Goal: Task Accomplishment & Management: Manage account settings

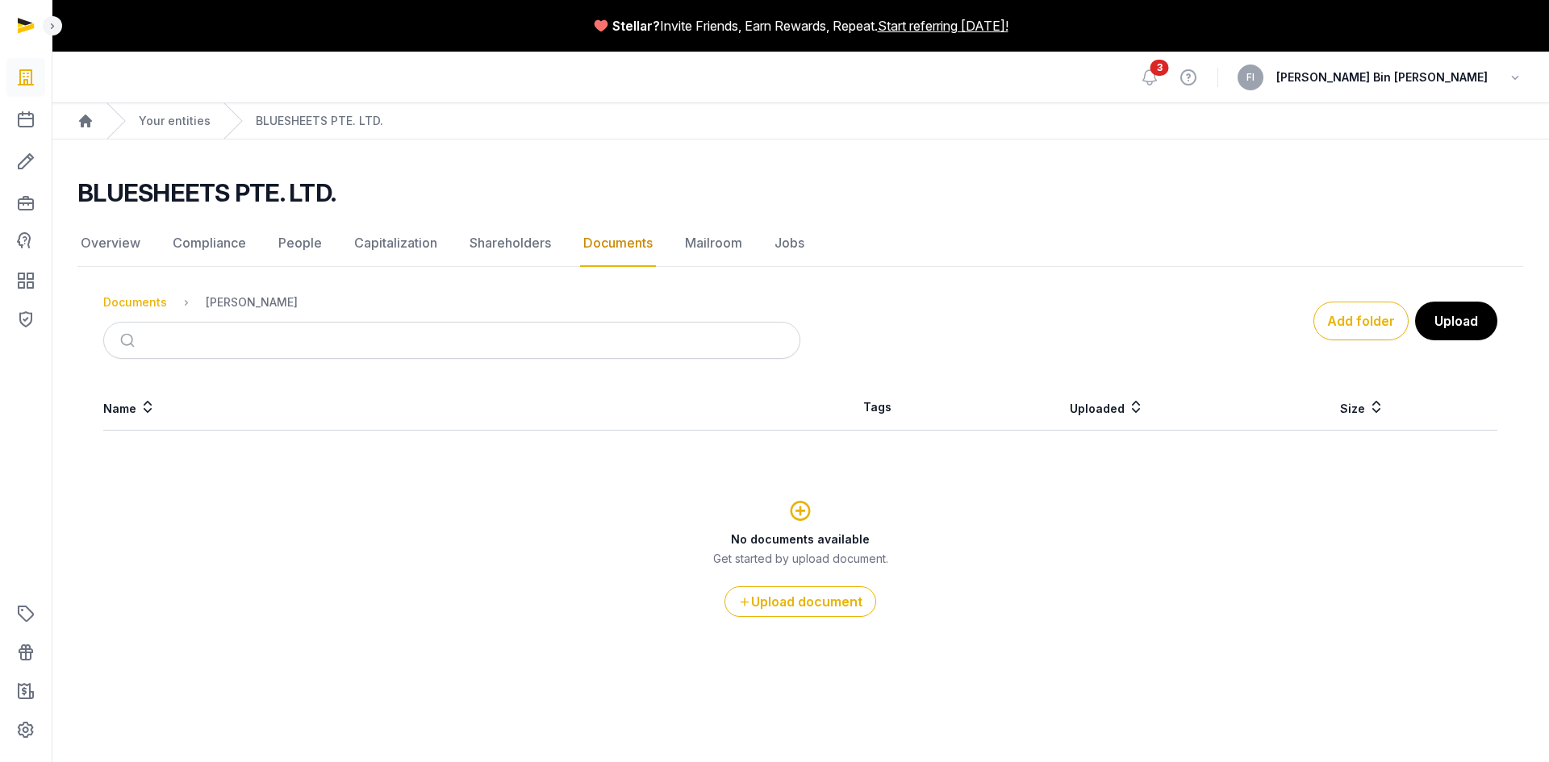
click at [129, 301] on div "Documents" at bounding box center [135, 302] width 64 height 16
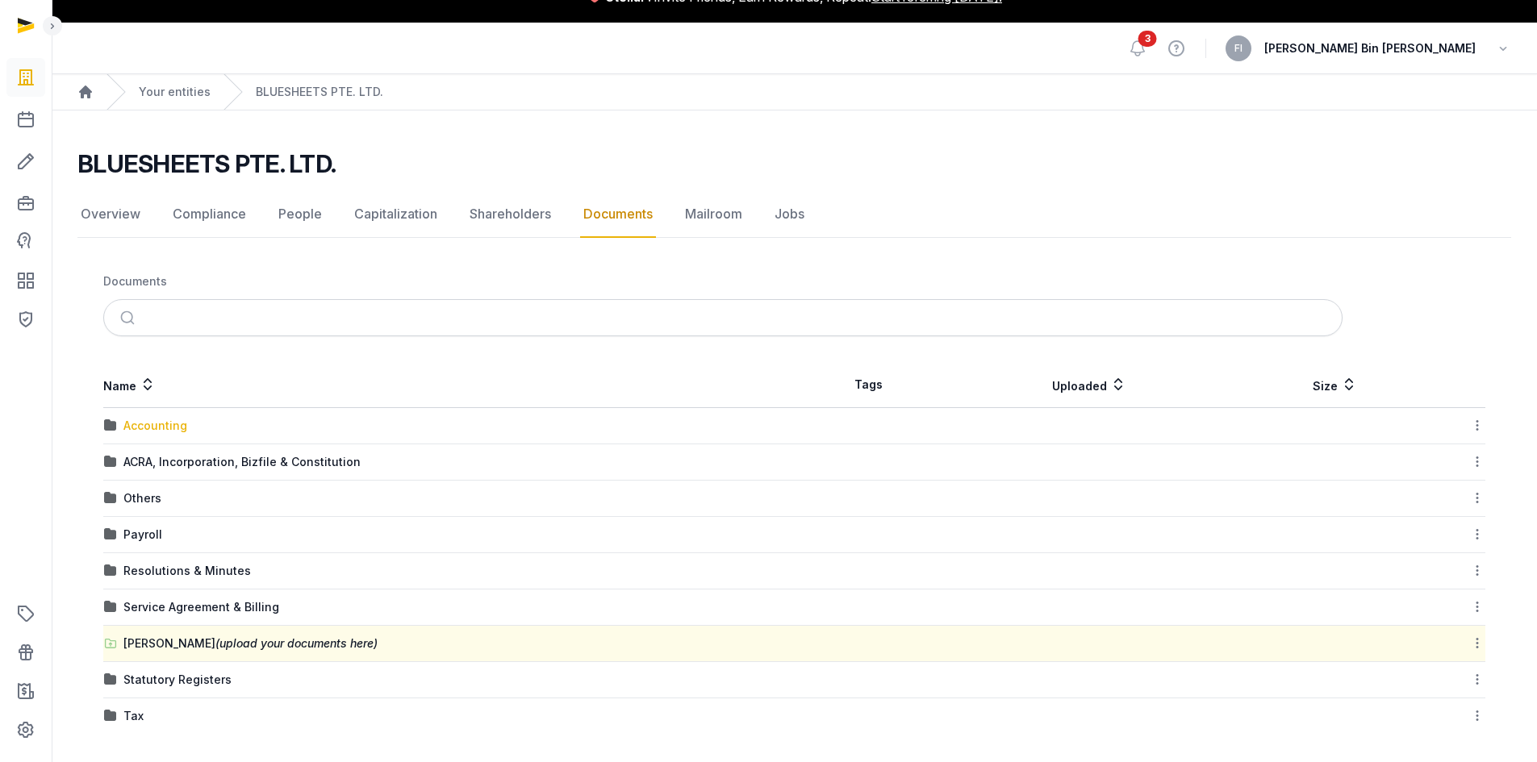
scroll to position [33, 0]
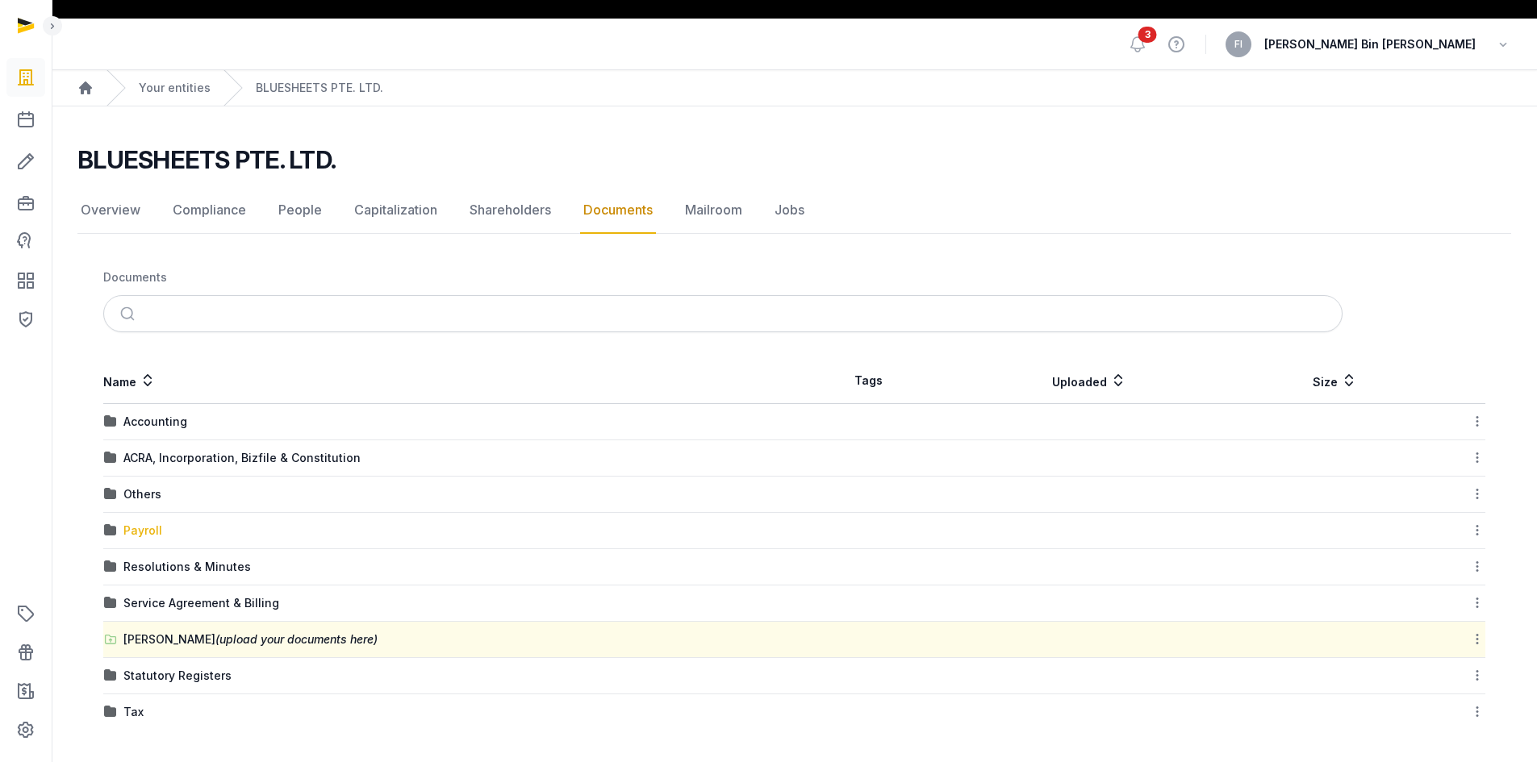
click at [143, 532] on div "Payroll" at bounding box center [142, 531] width 39 height 16
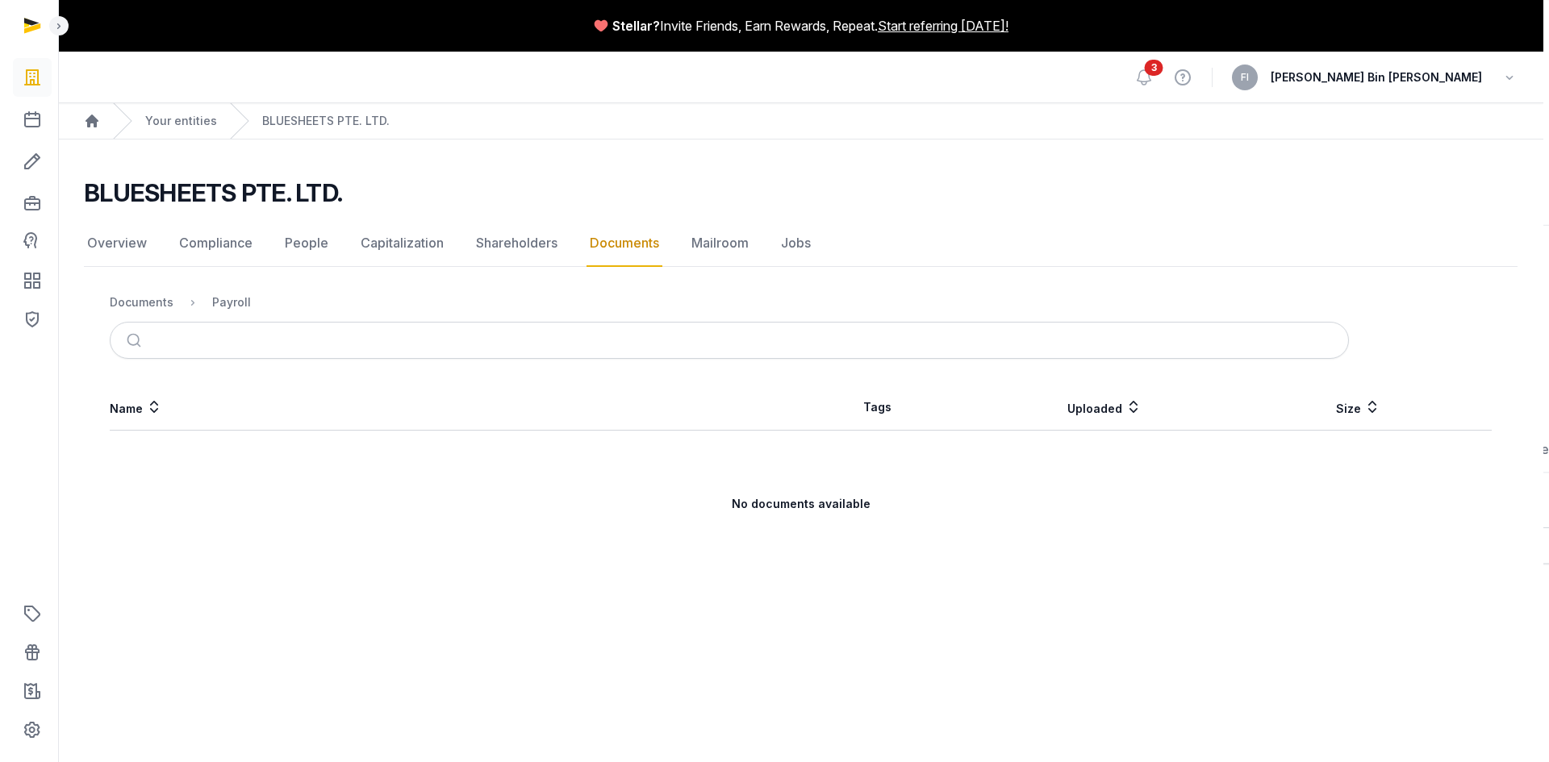
scroll to position [0, 0]
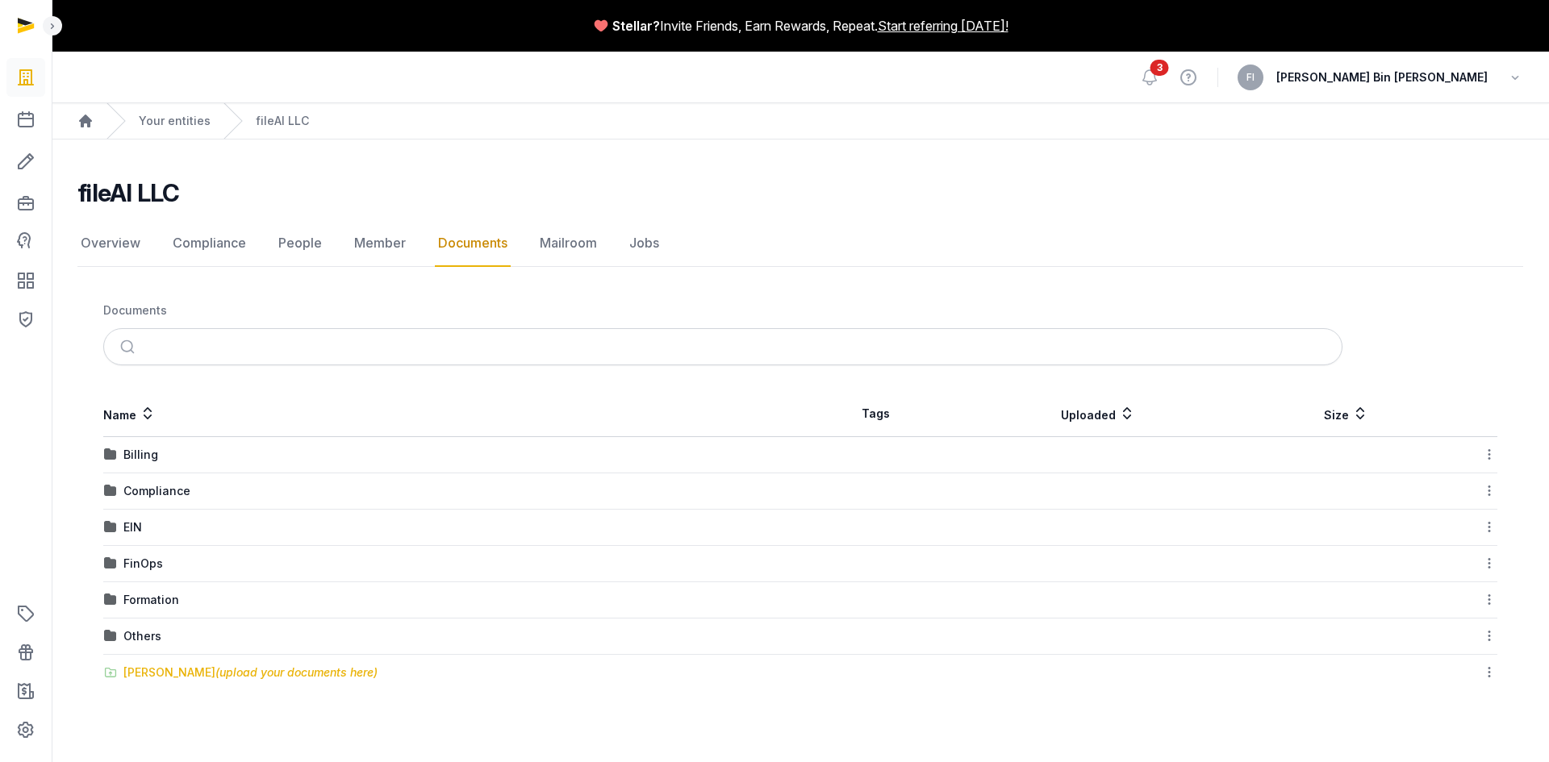
click at [198, 674] on div "[PERSON_NAME] (upload your documents here)" at bounding box center [250, 673] width 254 height 16
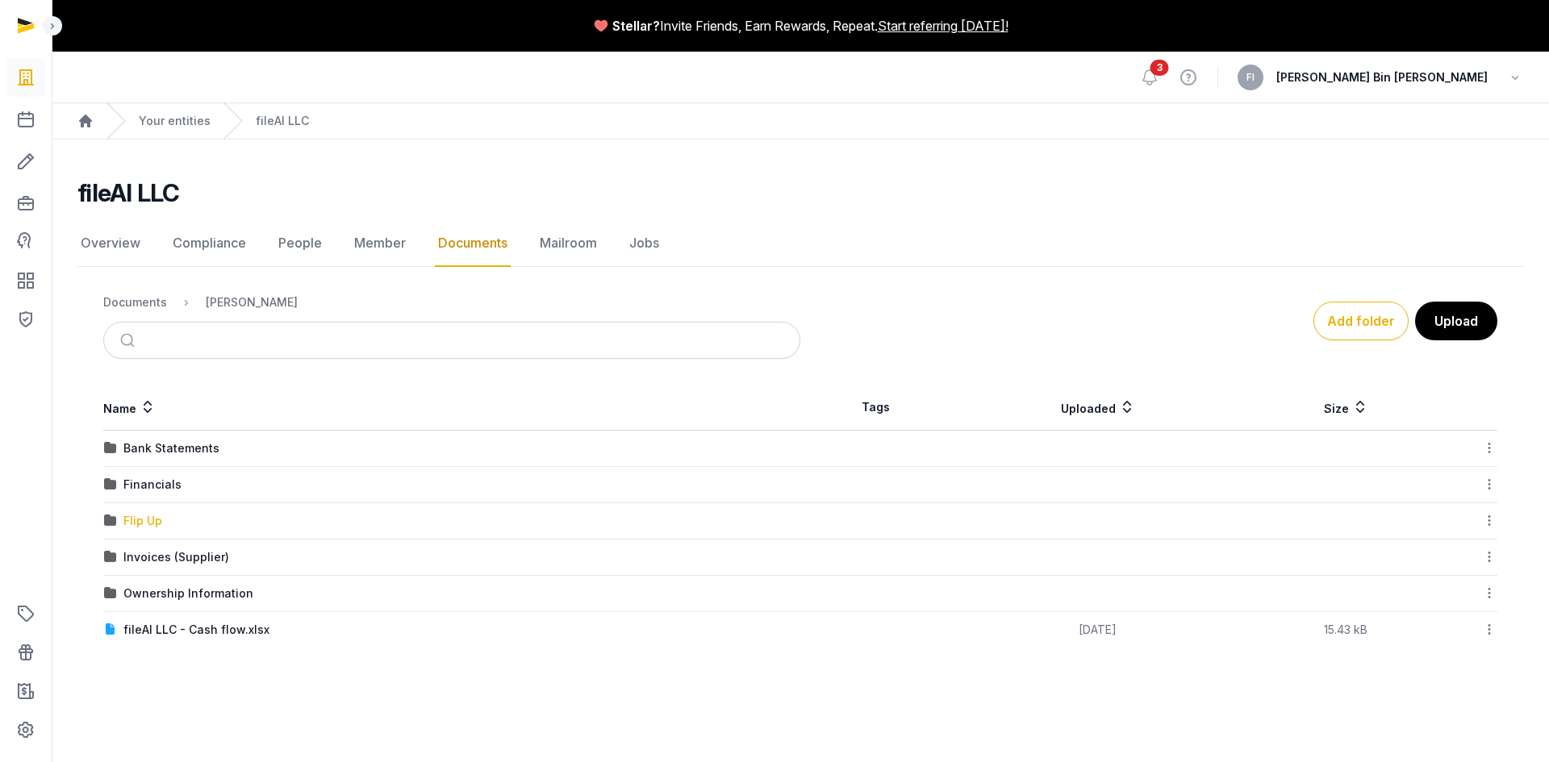
click at [139, 523] on div "Flip Up" at bounding box center [142, 521] width 39 height 16
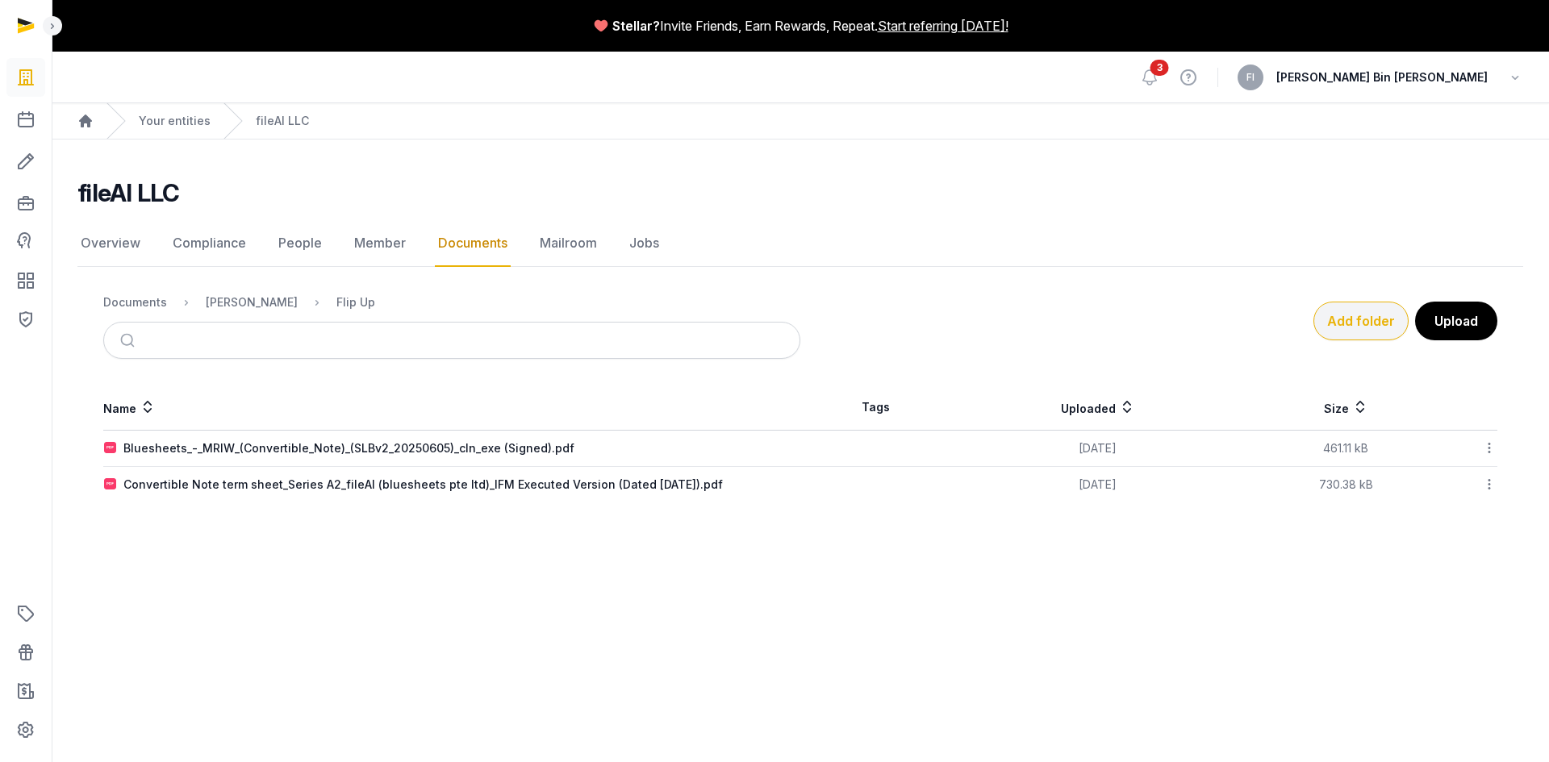
click at [1362, 318] on button "Add folder" at bounding box center [1360, 321] width 95 height 39
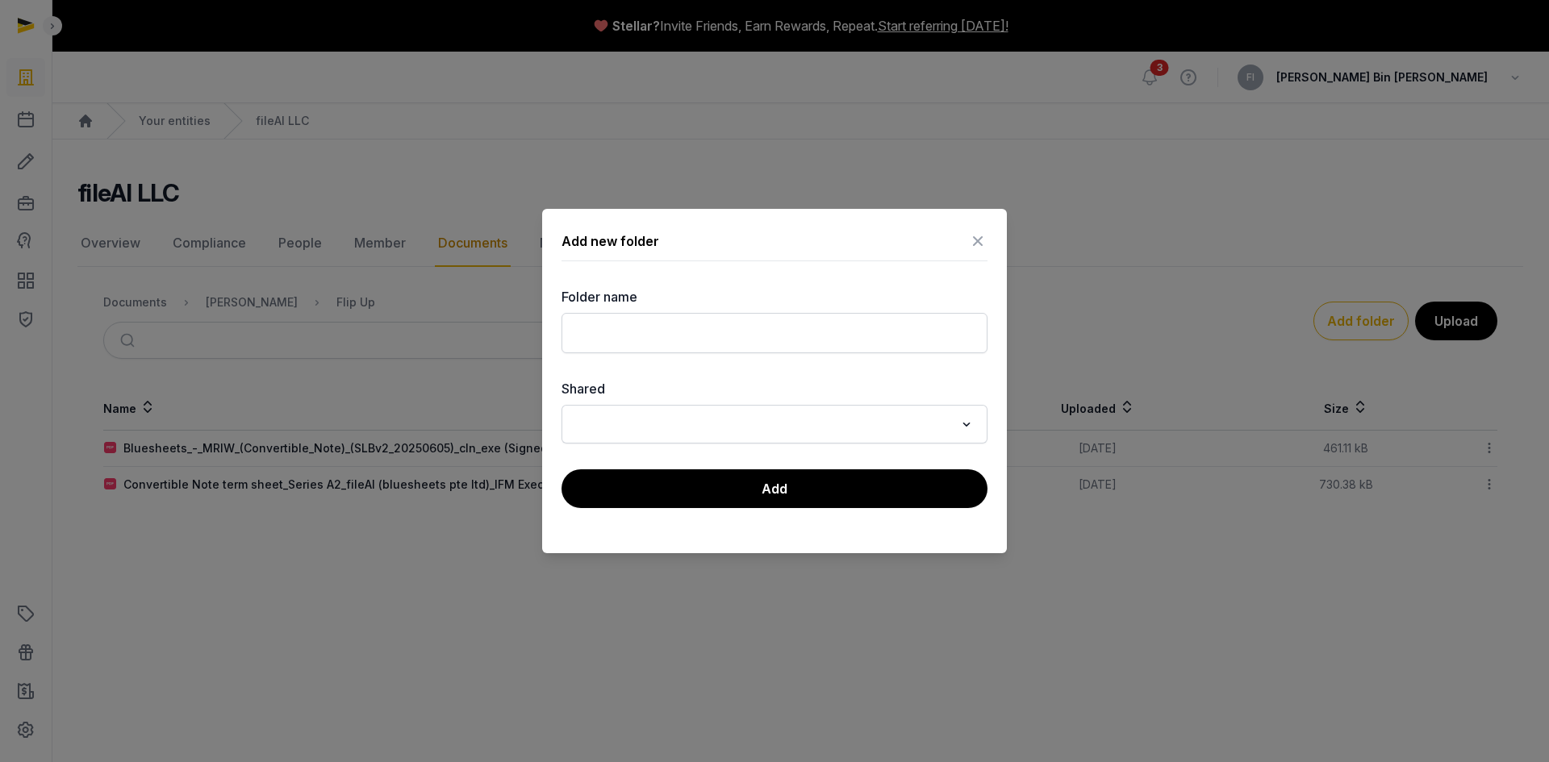
click at [975, 242] on icon at bounding box center [977, 241] width 19 height 26
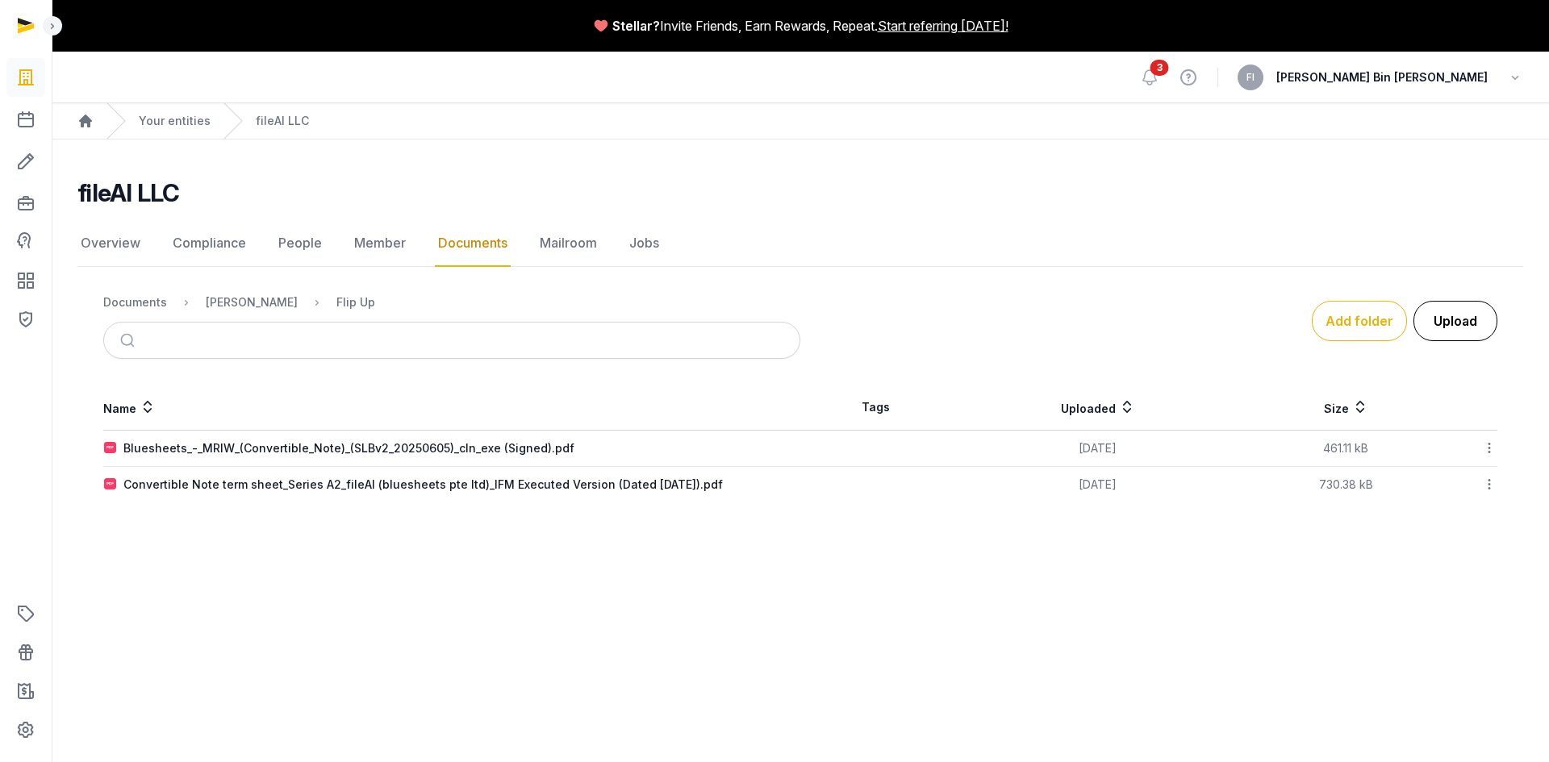
click at [1473, 329] on button "Upload" at bounding box center [1455, 321] width 84 height 40
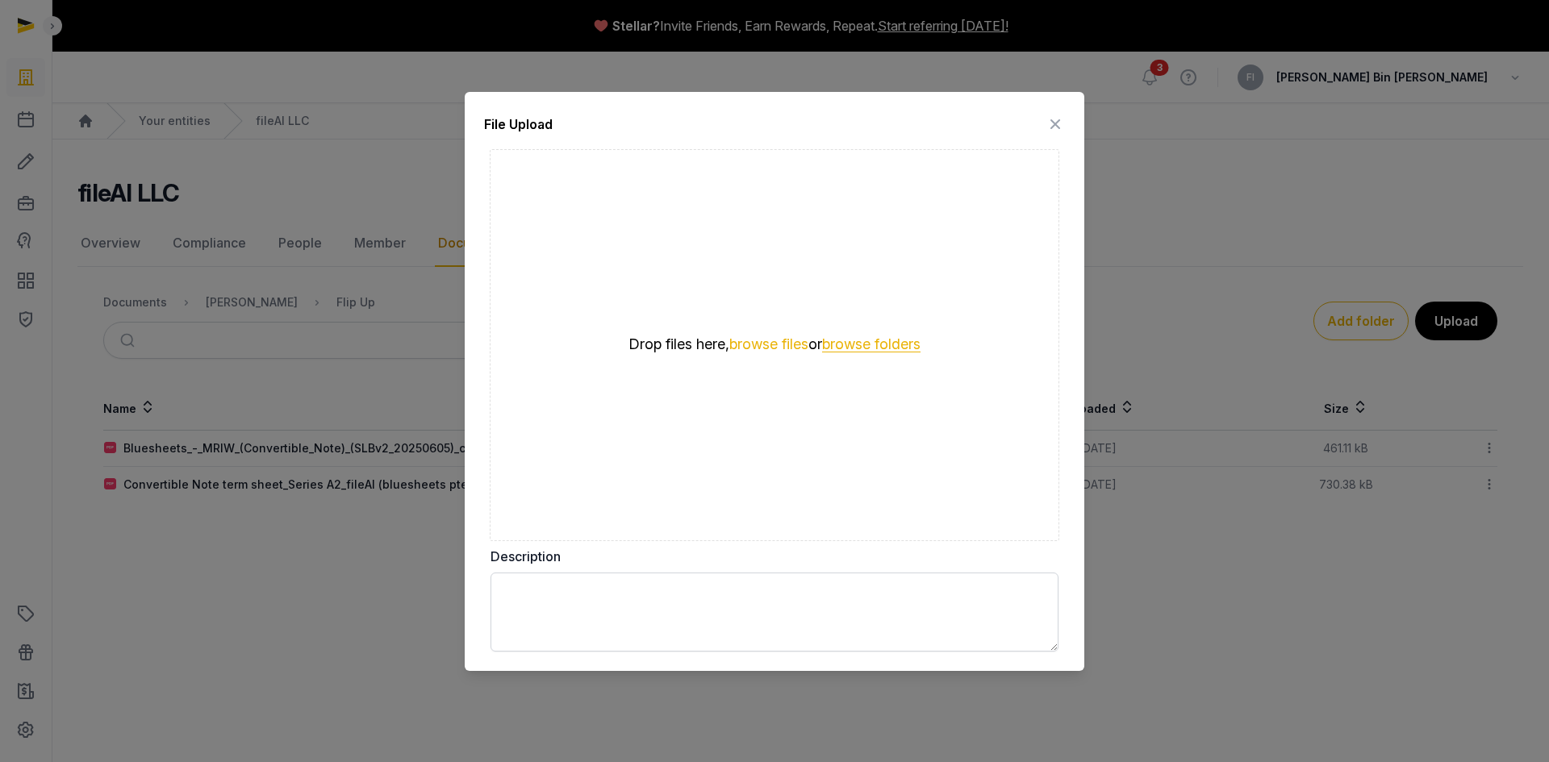
click at [860, 347] on button "browse folders" at bounding box center [871, 344] width 98 height 15
click at [1057, 126] on icon at bounding box center [1055, 124] width 19 height 26
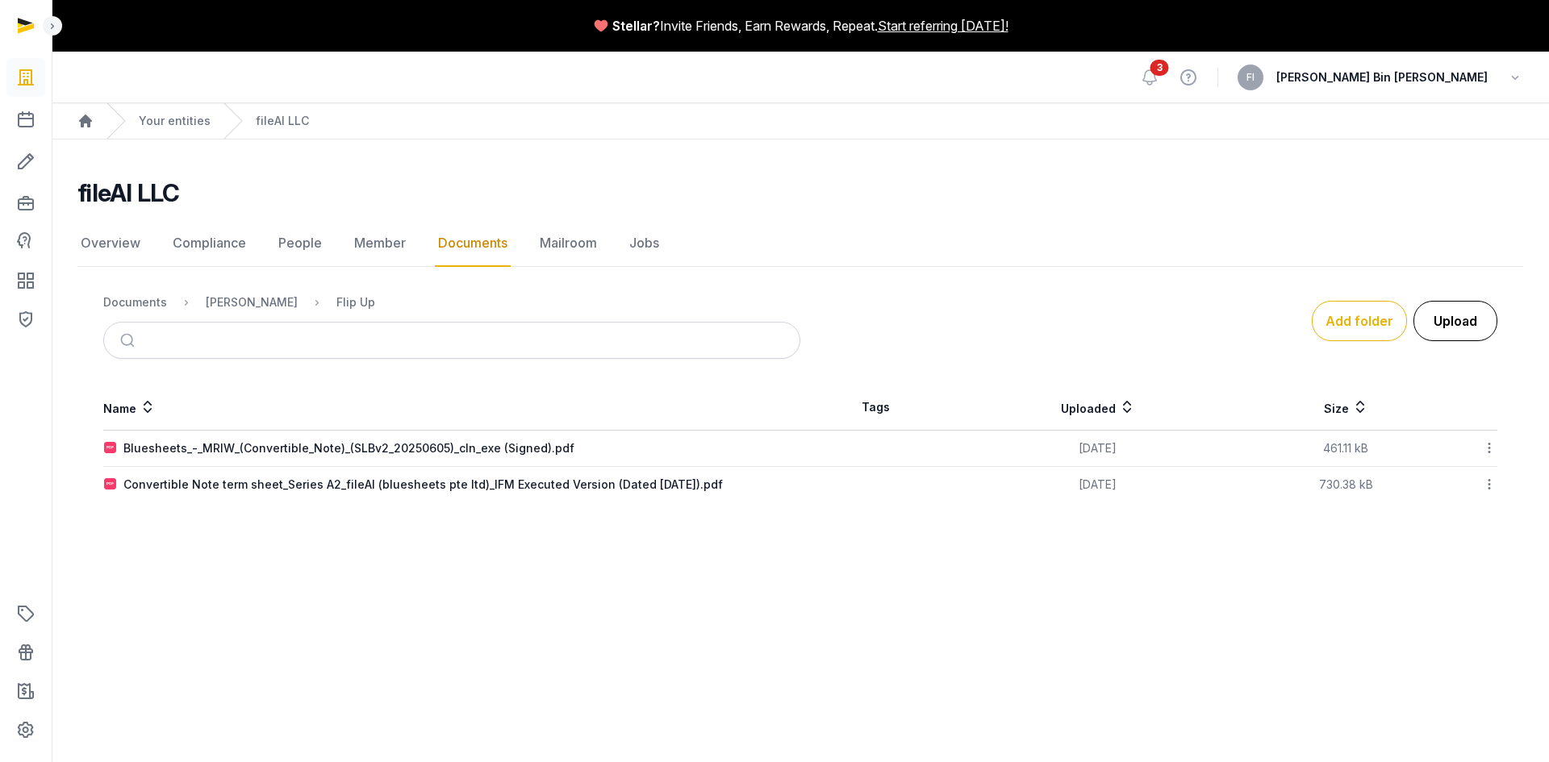
click at [1468, 321] on button "Upload" at bounding box center [1455, 321] width 84 height 40
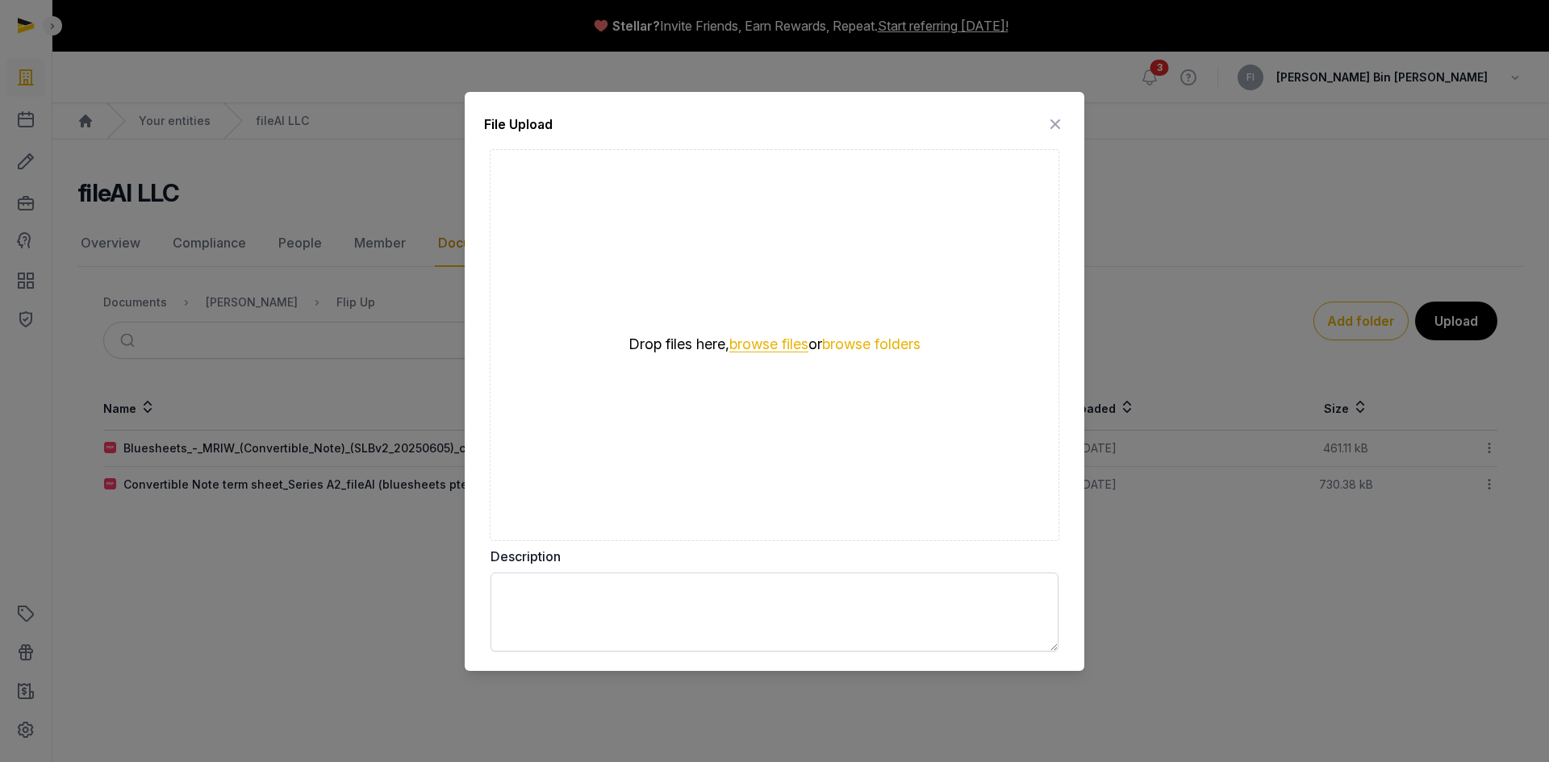
click at [777, 344] on button "browse files" at bounding box center [768, 344] width 79 height 15
click at [754, 345] on button "browse files" at bounding box center [768, 344] width 79 height 15
click at [857, 343] on button "browse folders" at bounding box center [871, 344] width 98 height 15
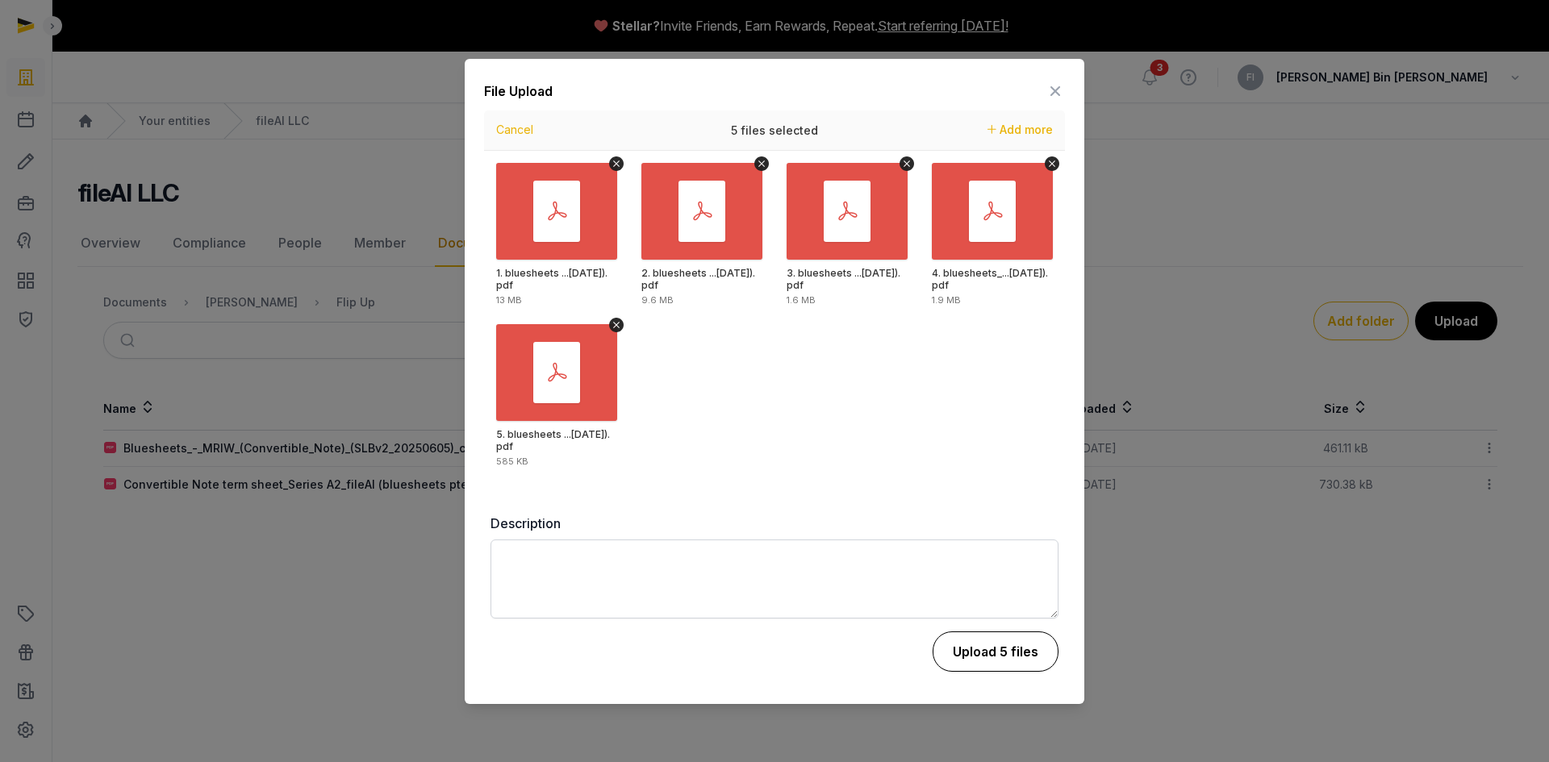
click at [969, 645] on button "Upload 5 files" at bounding box center [996, 652] width 126 height 40
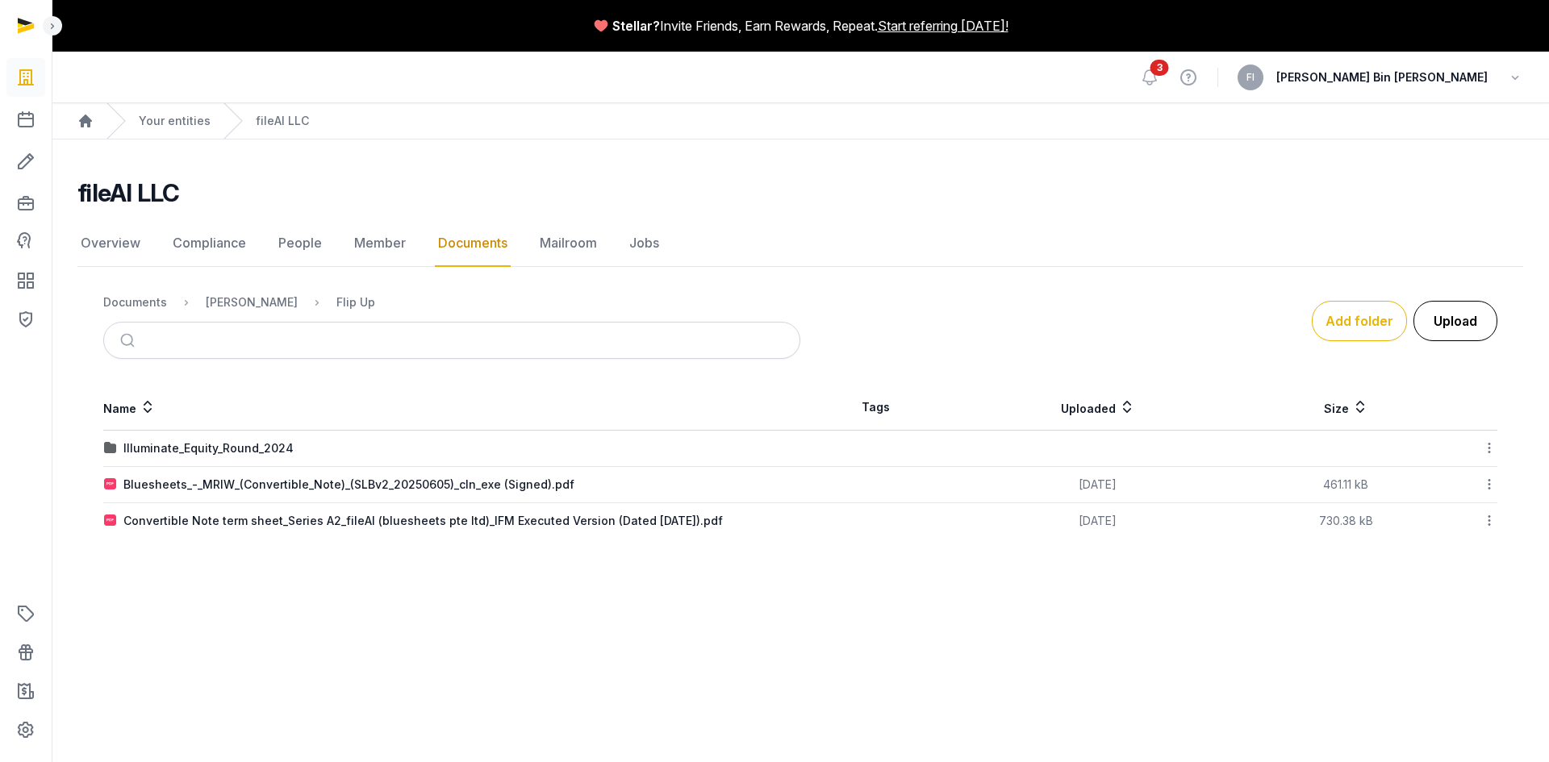
click at [1442, 324] on button "Upload" at bounding box center [1455, 321] width 84 height 40
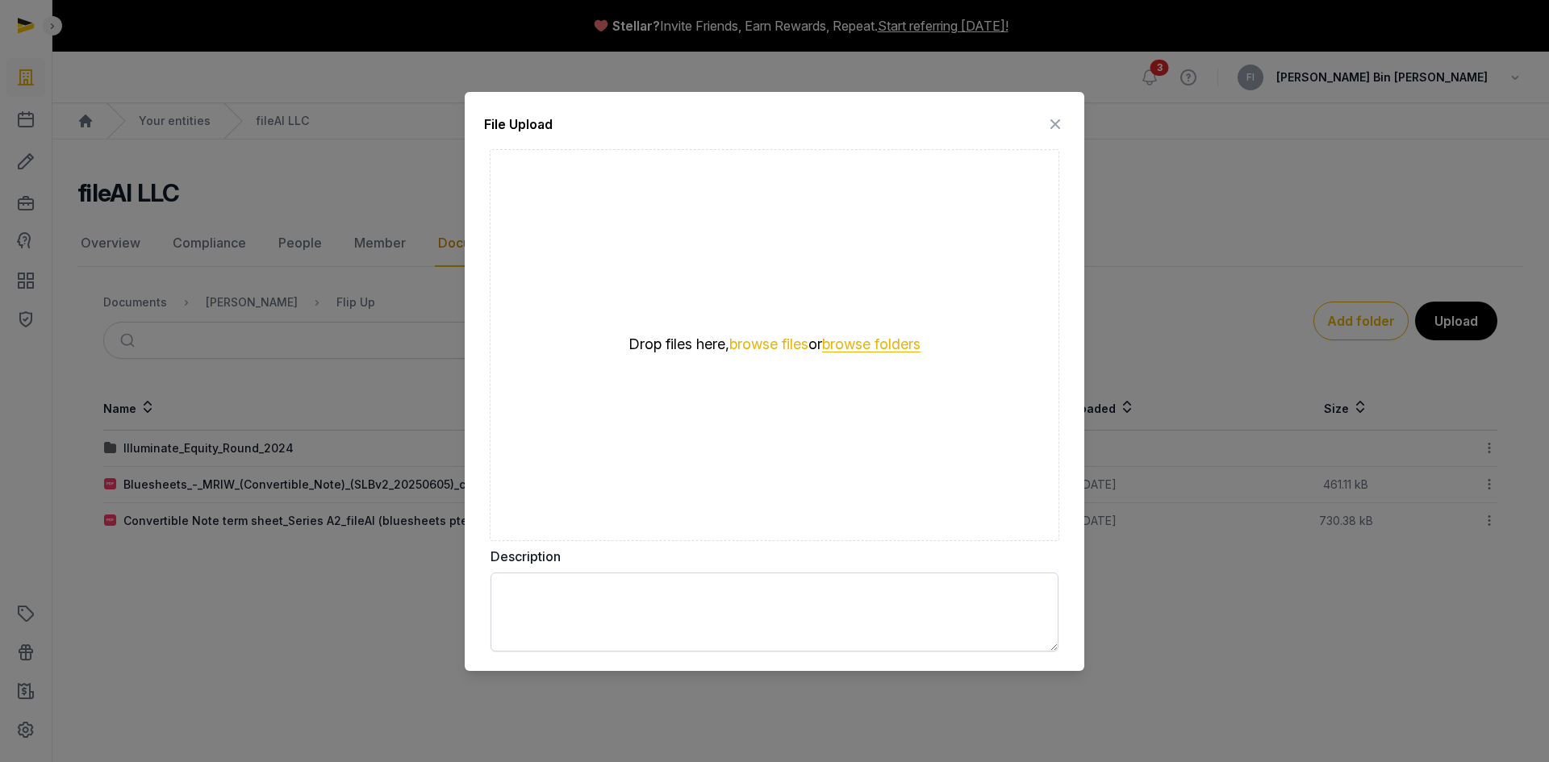
click at [873, 349] on button "browse folders" at bounding box center [871, 344] width 98 height 15
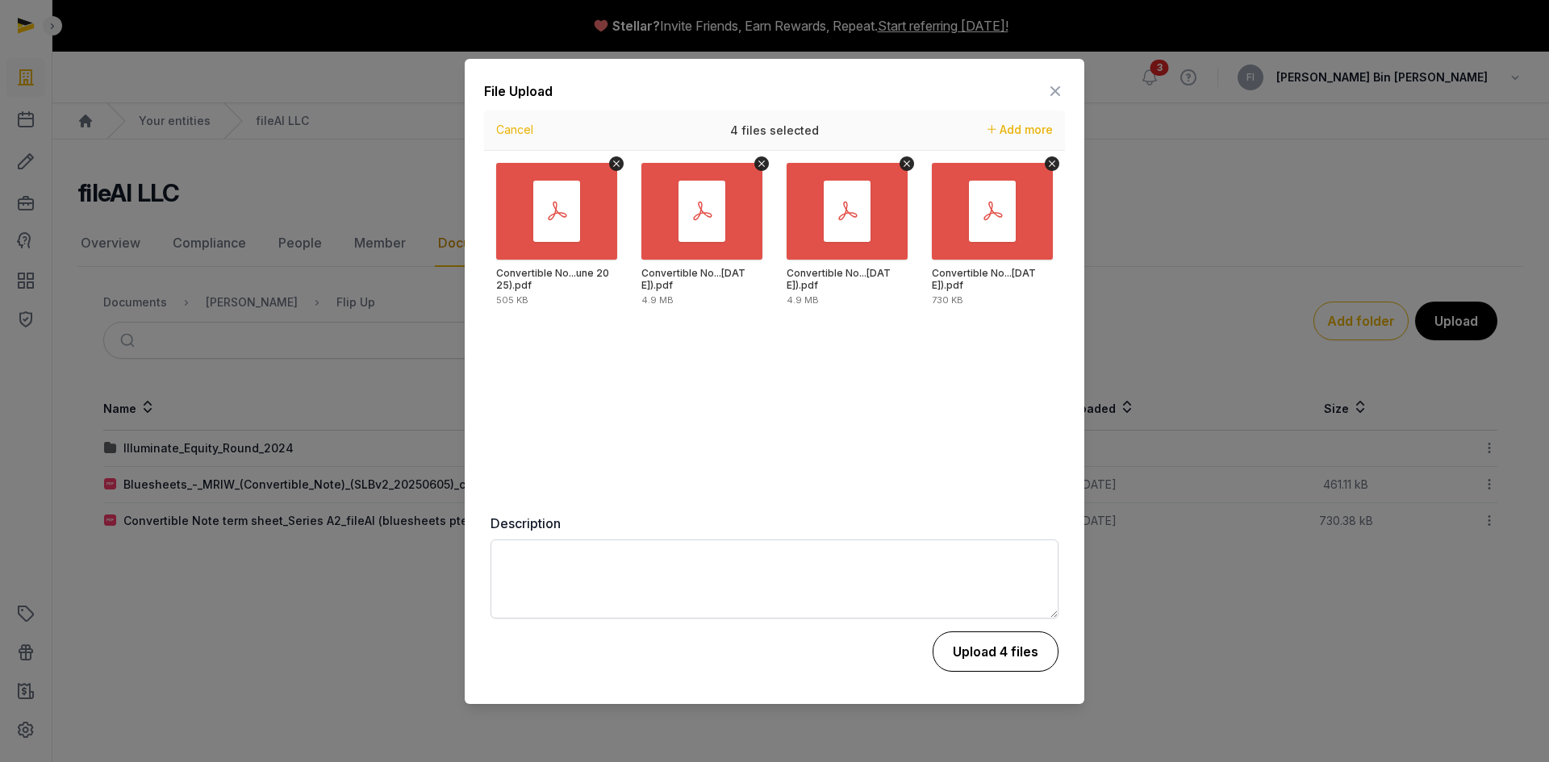
click at [1000, 660] on button "Upload 4 files" at bounding box center [996, 652] width 126 height 40
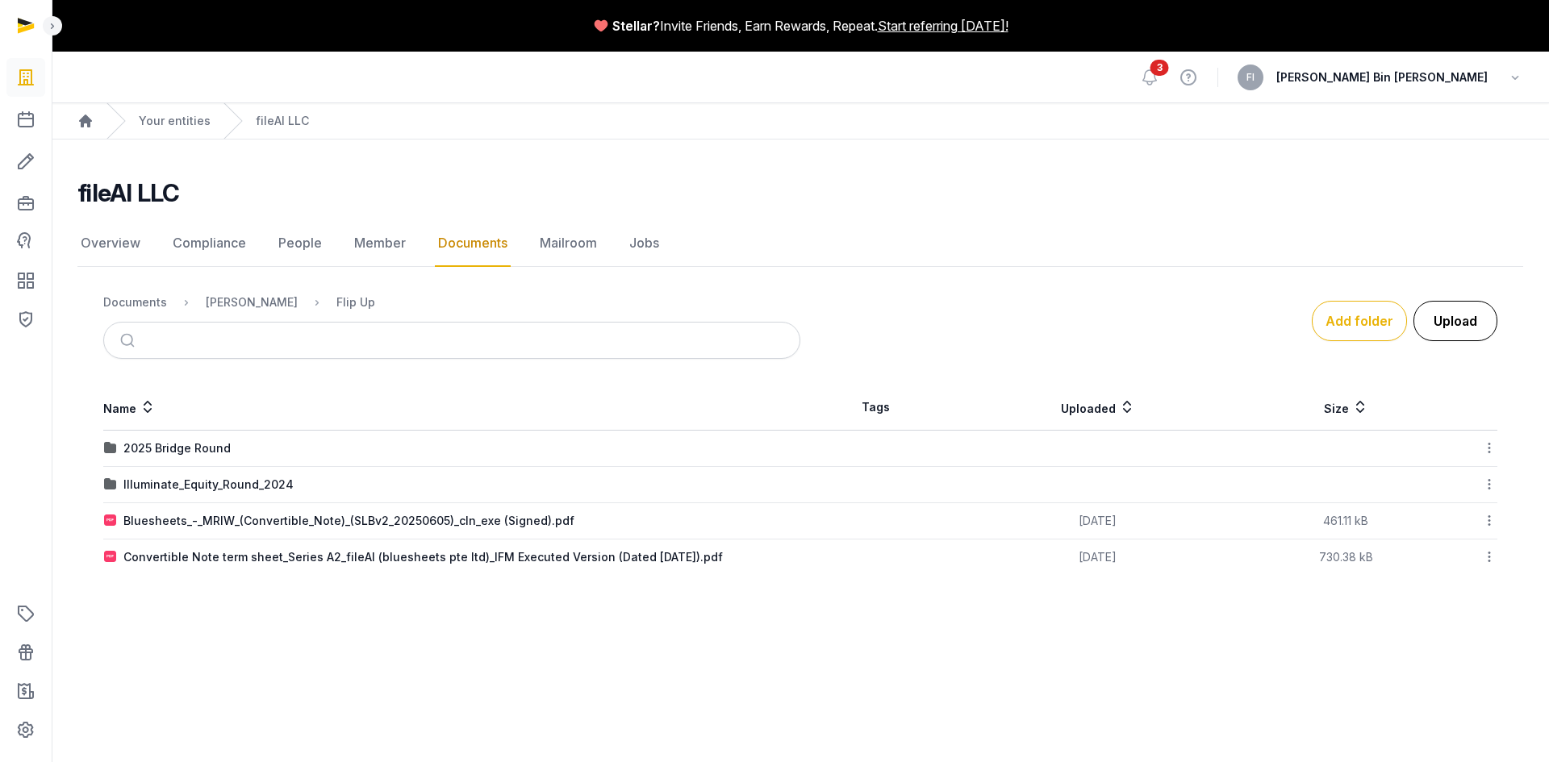
click at [1466, 330] on button "Upload" at bounding box center [1455, 321] width 84 height 40
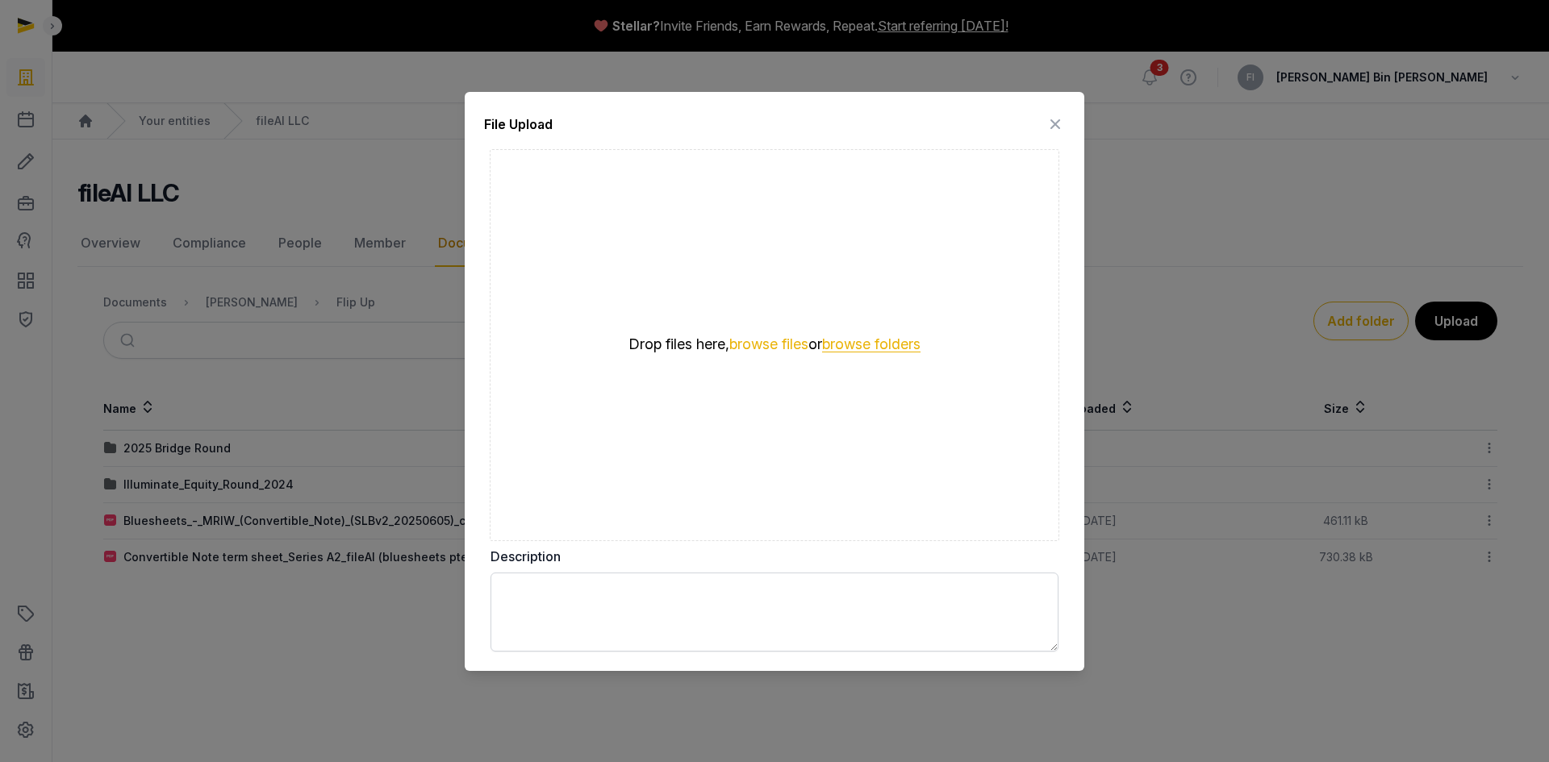
click at [872, 342] on button "browse folders" at bounding box center [871, 344] width 98 height 15
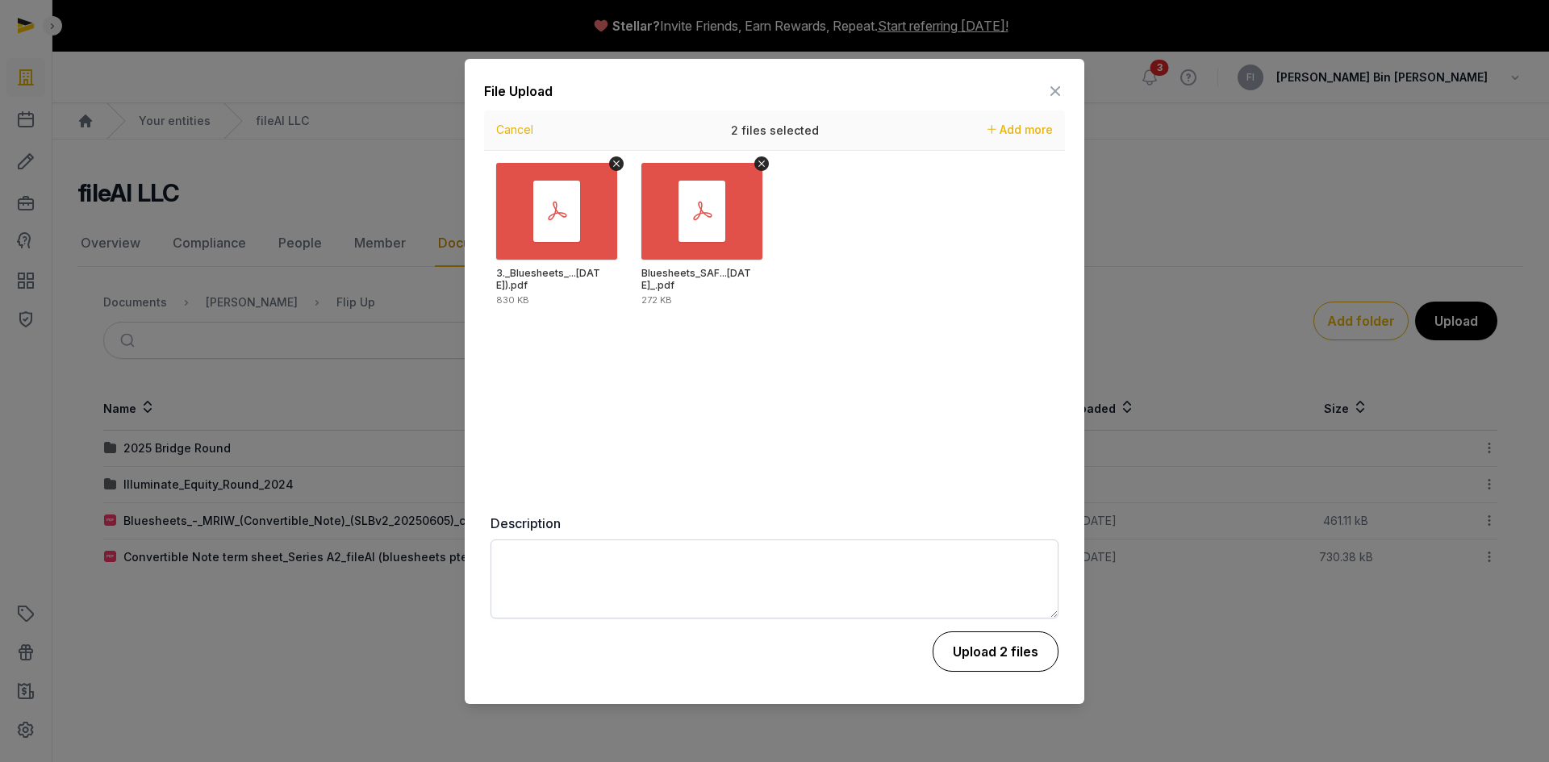
click at [991, 651] on button "Upload 2 files" at bounding box center [996, 652] width 126 height 40
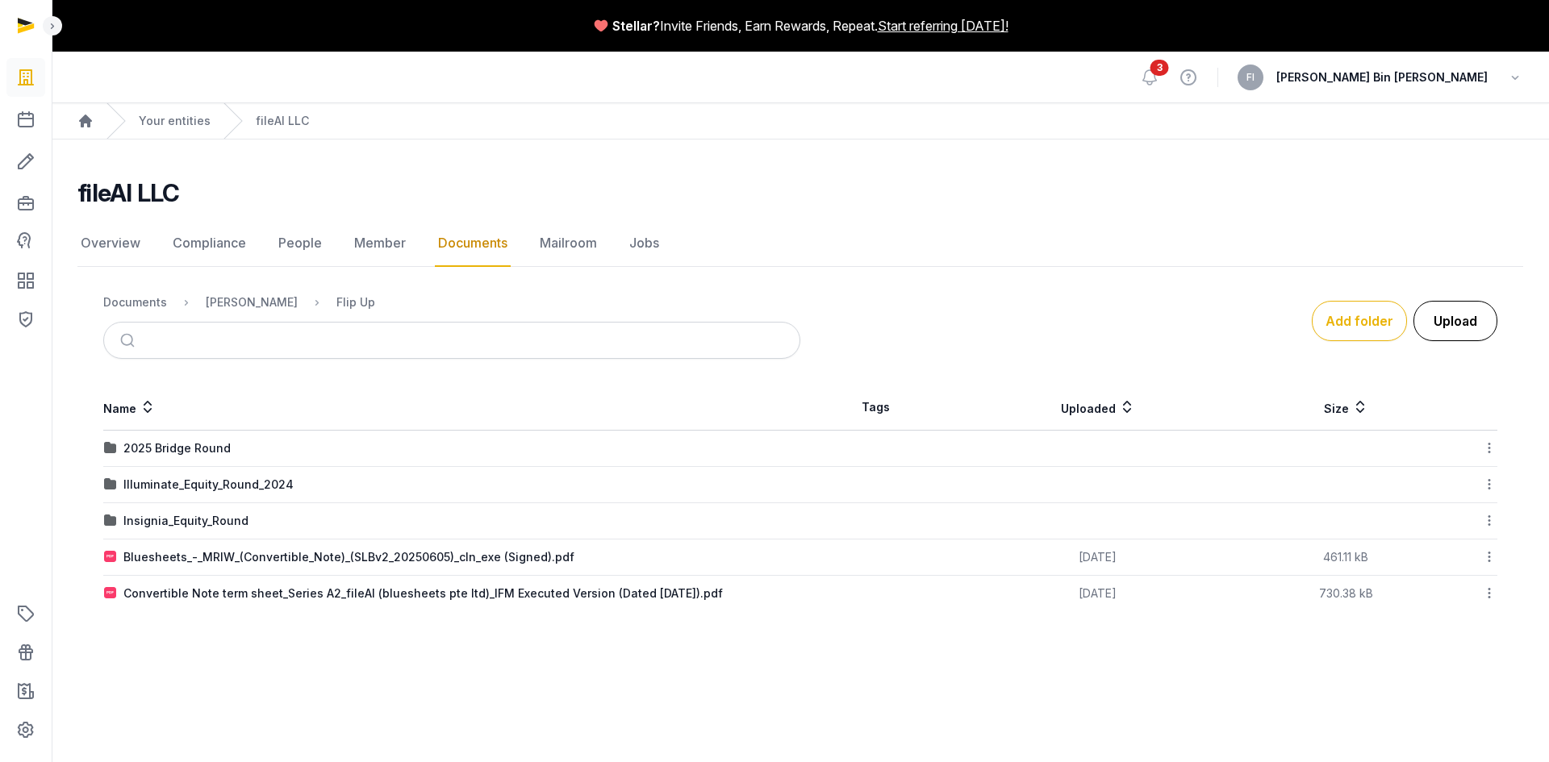
click at [1442, 319] on button "Upload" at bounding box center [1455, 321] width 84 height 40
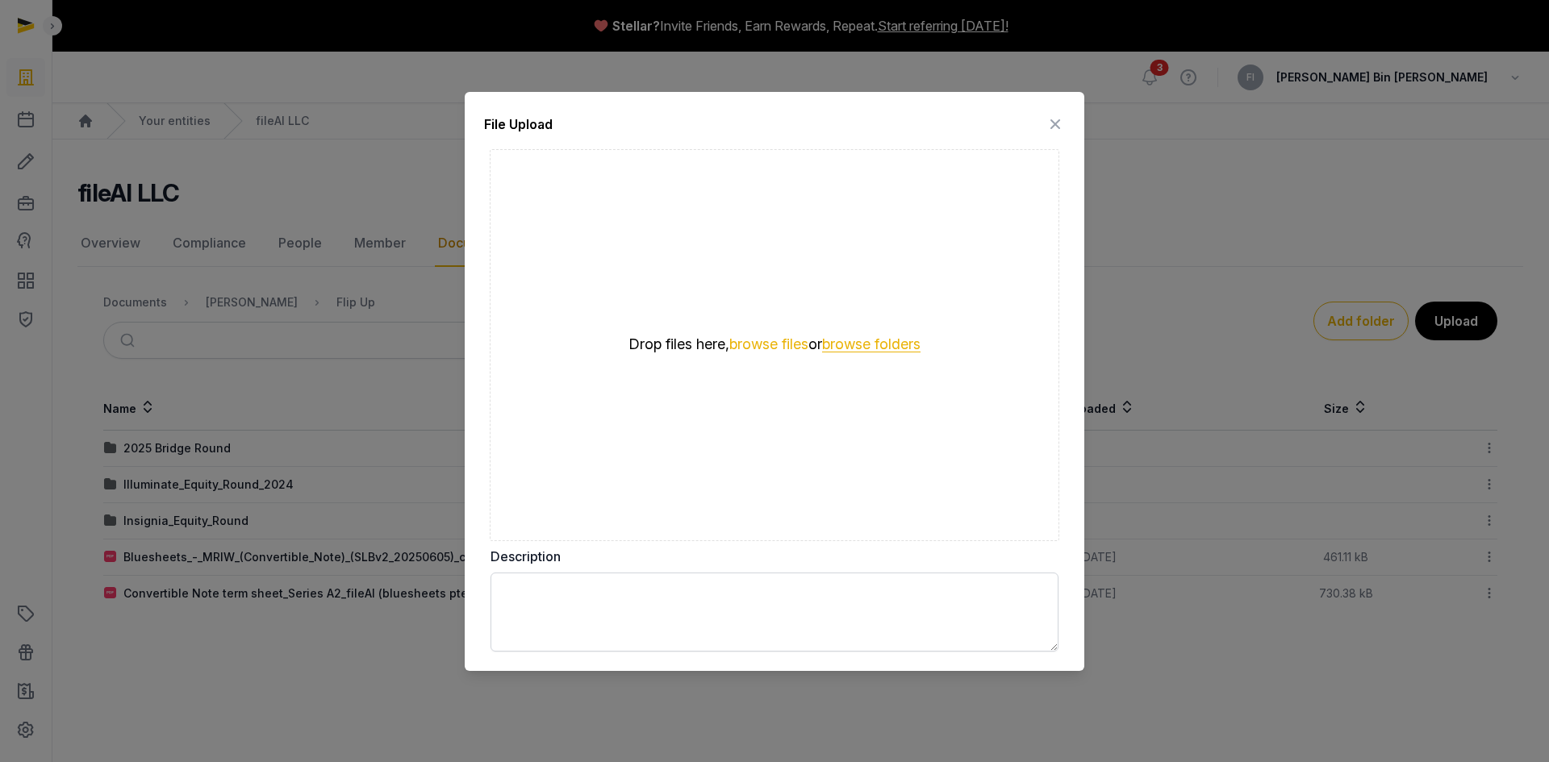
click at [858, 342] on button "browse folders" at bounding box center [871, 344] width 98 height 15
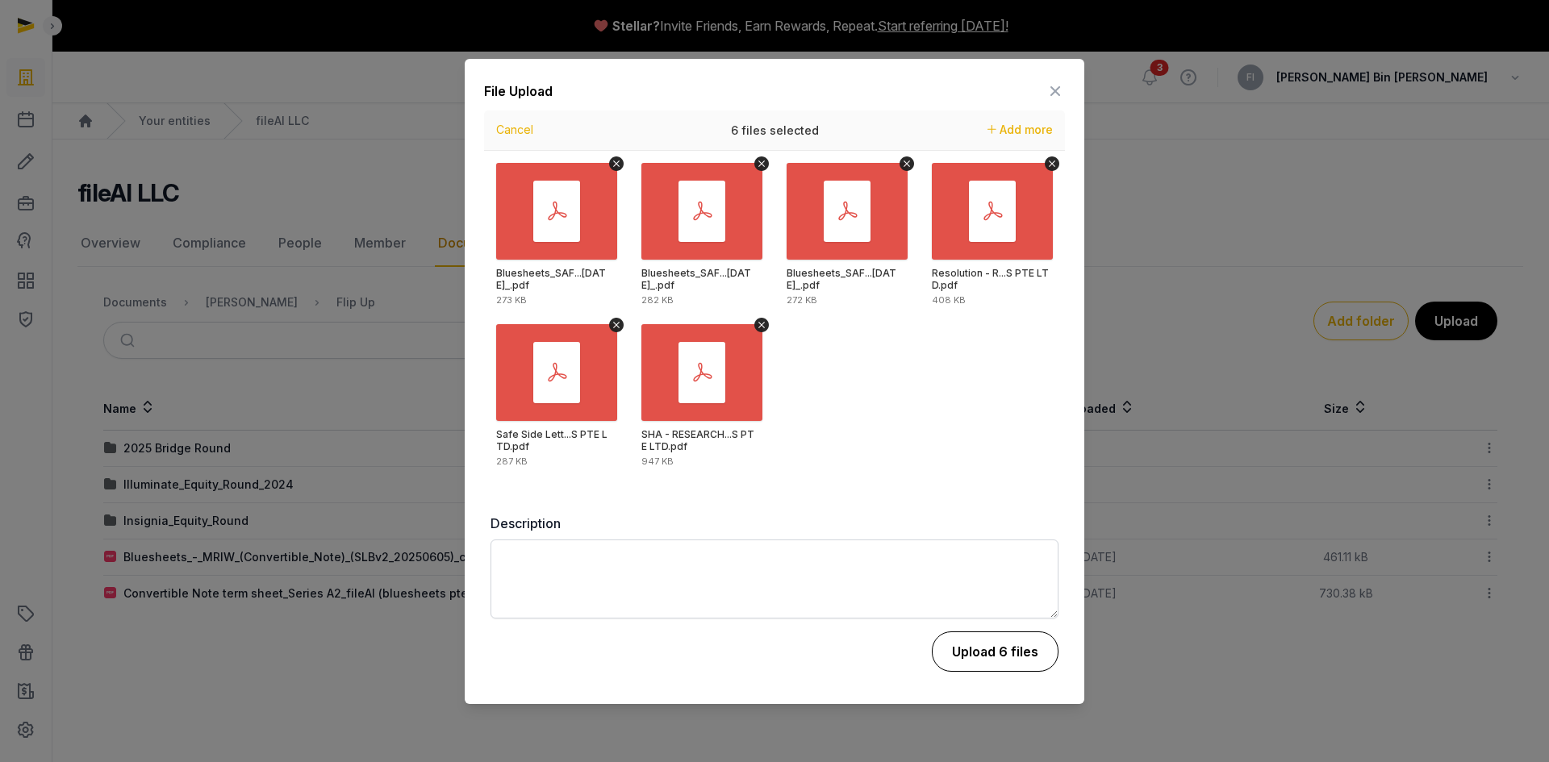
click at [1004, 645] on button "Upload 6 files" at bounding box center [995, 652] width 127 height 40
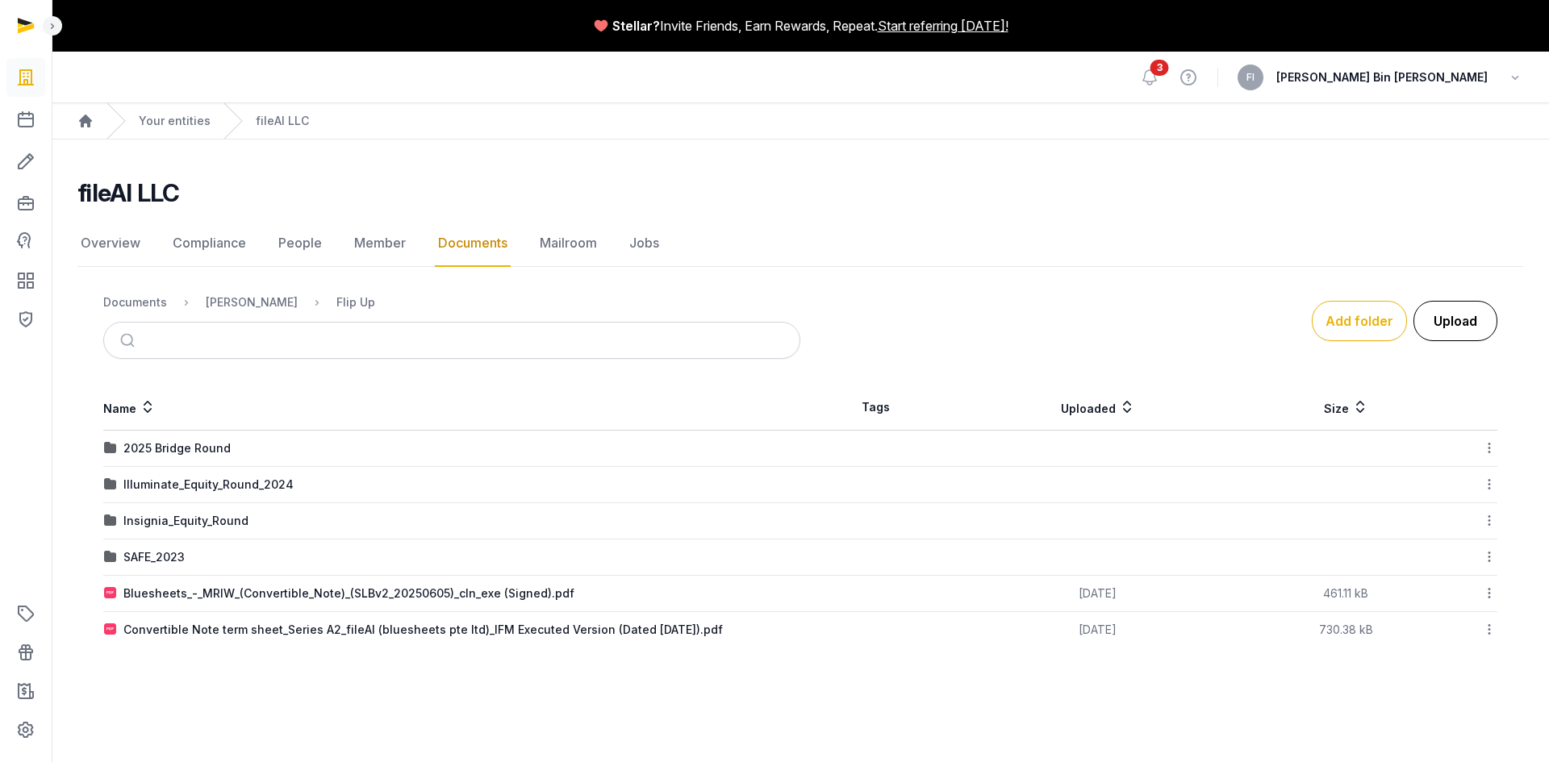
click at [1446, 325] on button "Upload" at bounding box center [1455, 321] width 84 height 40
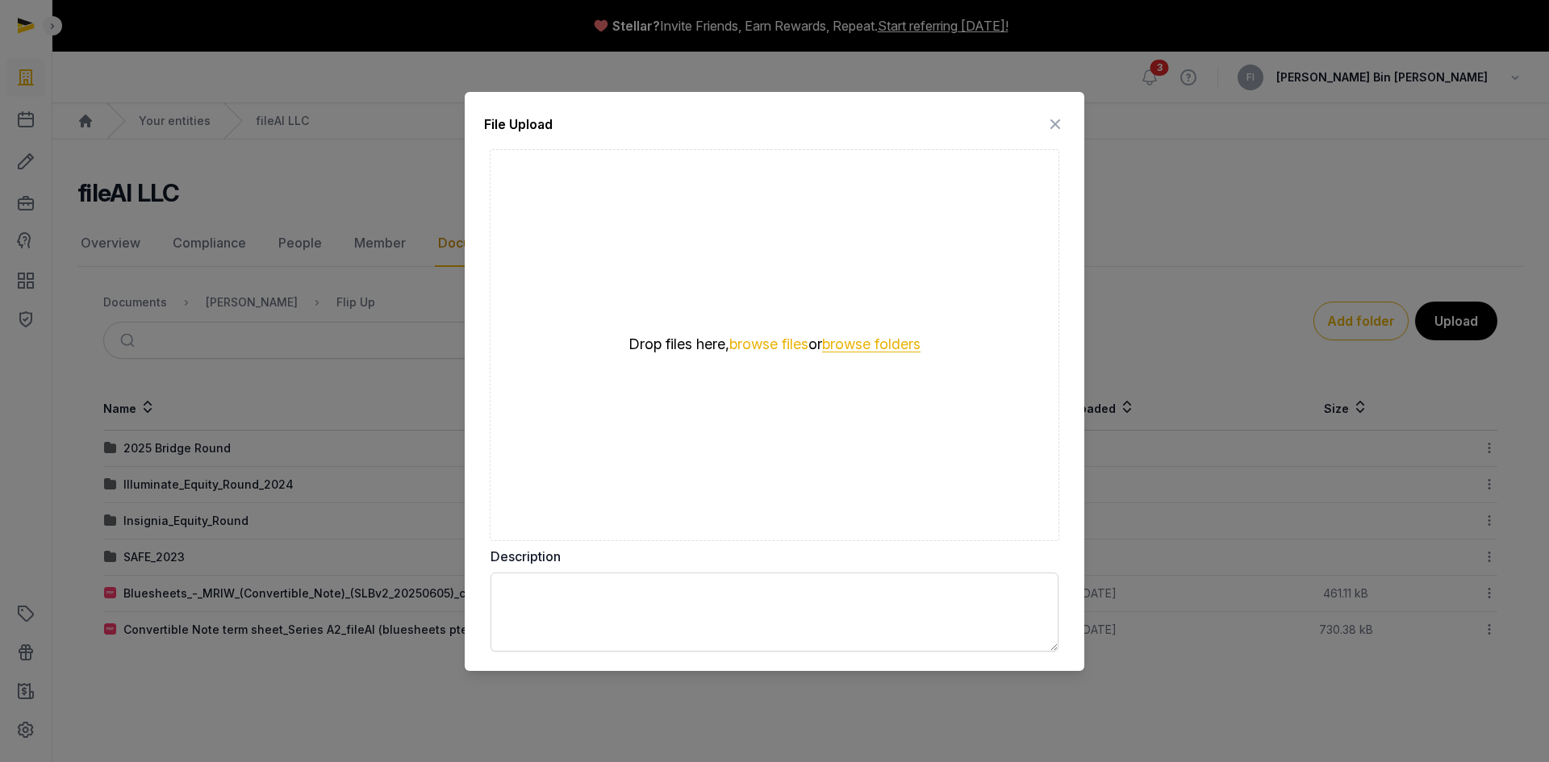
click at [909, 344] on button "browse folders" at bounding box center [871, 344] width 98 height 15
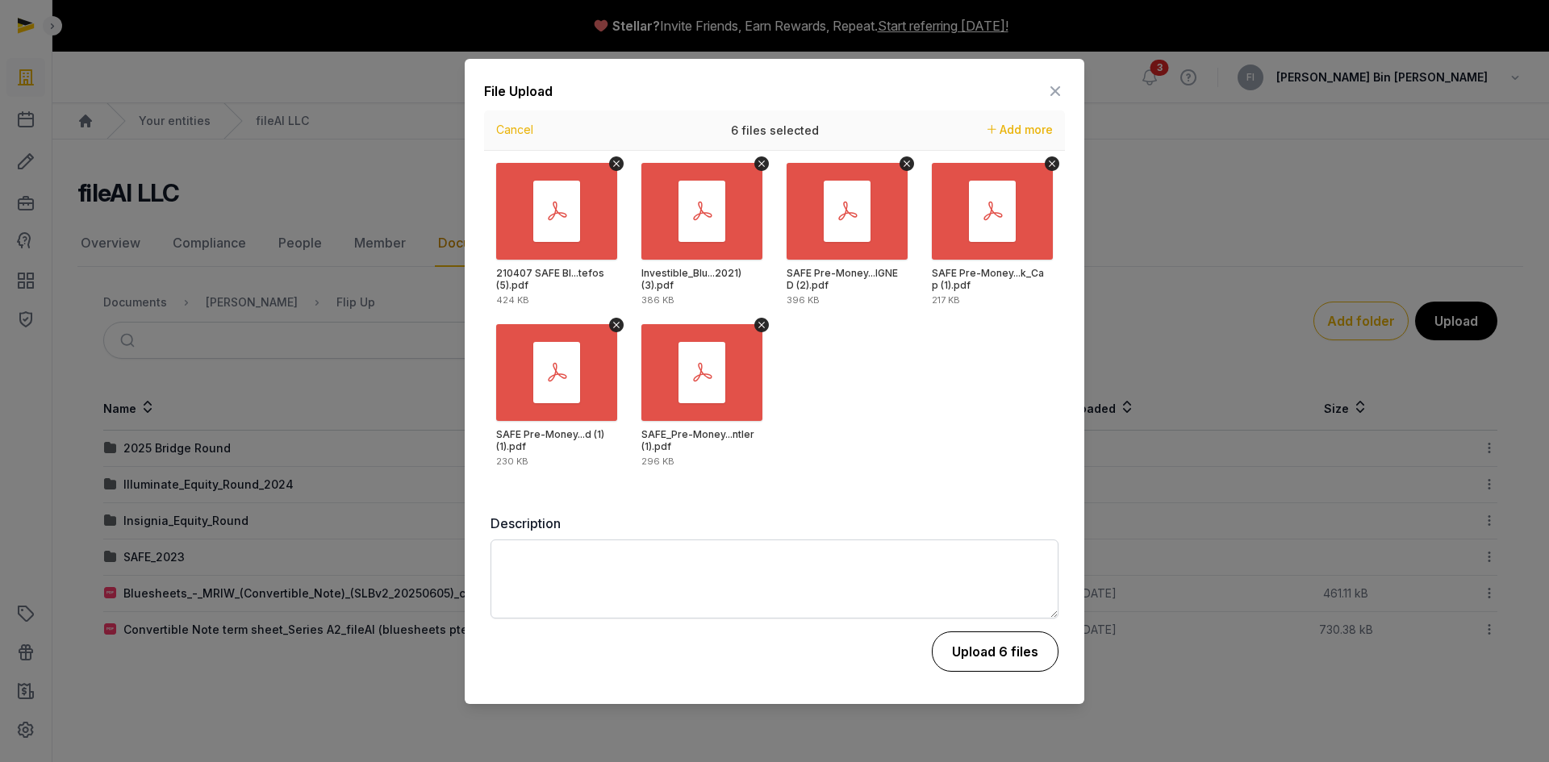
click at [970, 645] on button "Upload 6 files" at bounding box center [995, 652] width 127 height 40
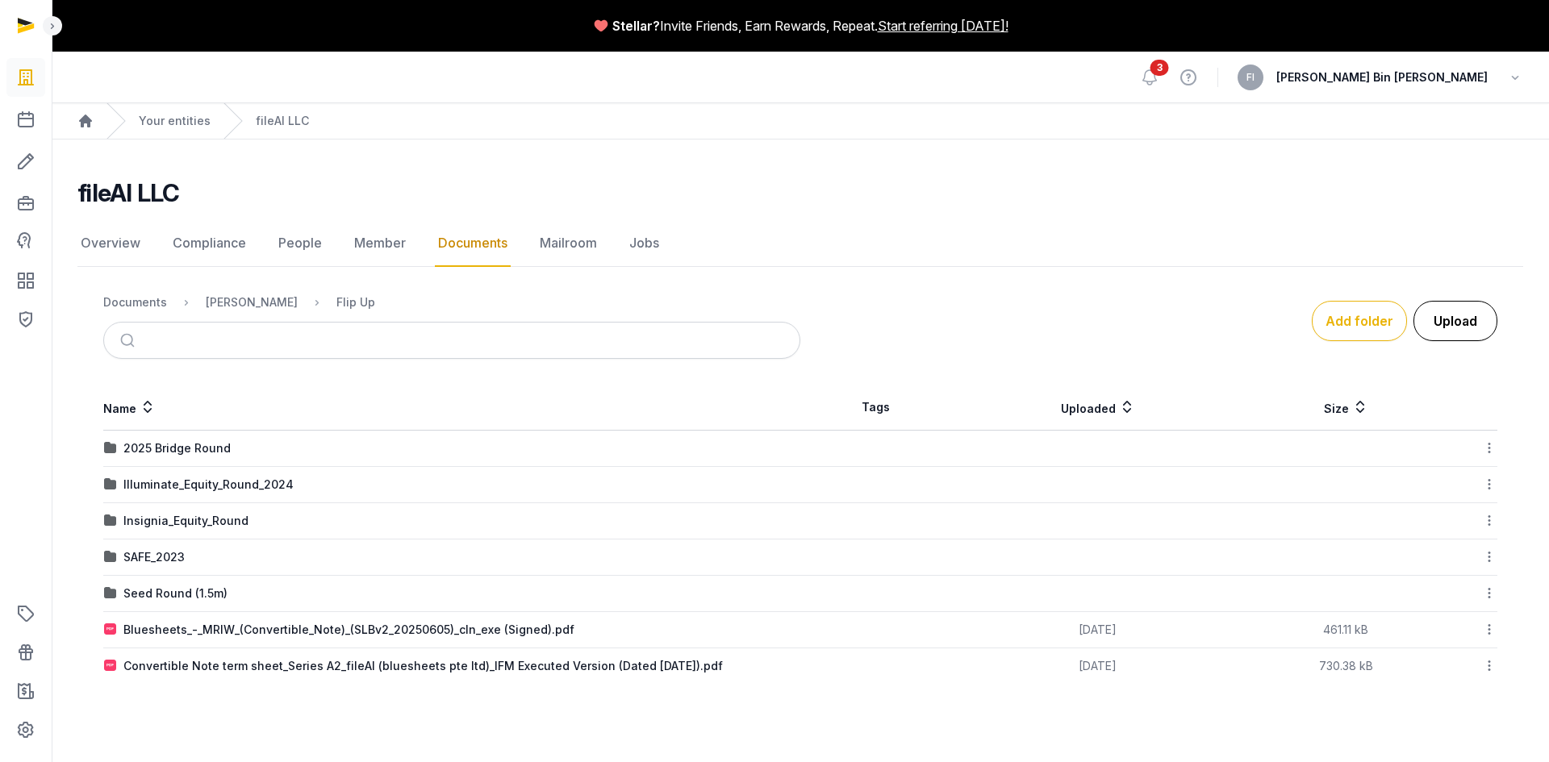
click at [1463, 314] on button "Upload" at bounding box center [1455, 321] width 84 height 40
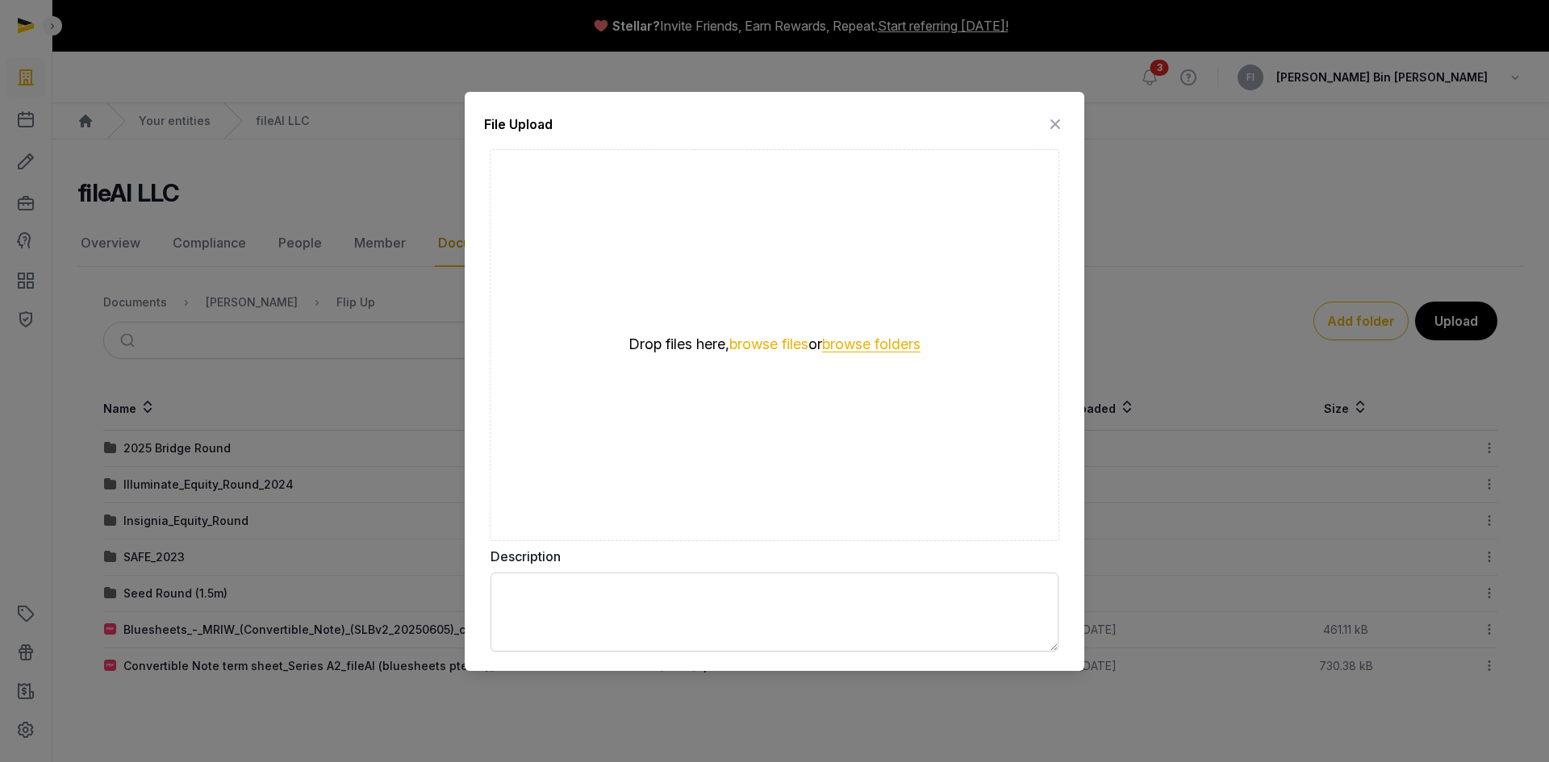
click at [878, 346] on button "browse folders" at bounding box center [871, 344] width 98 height 15
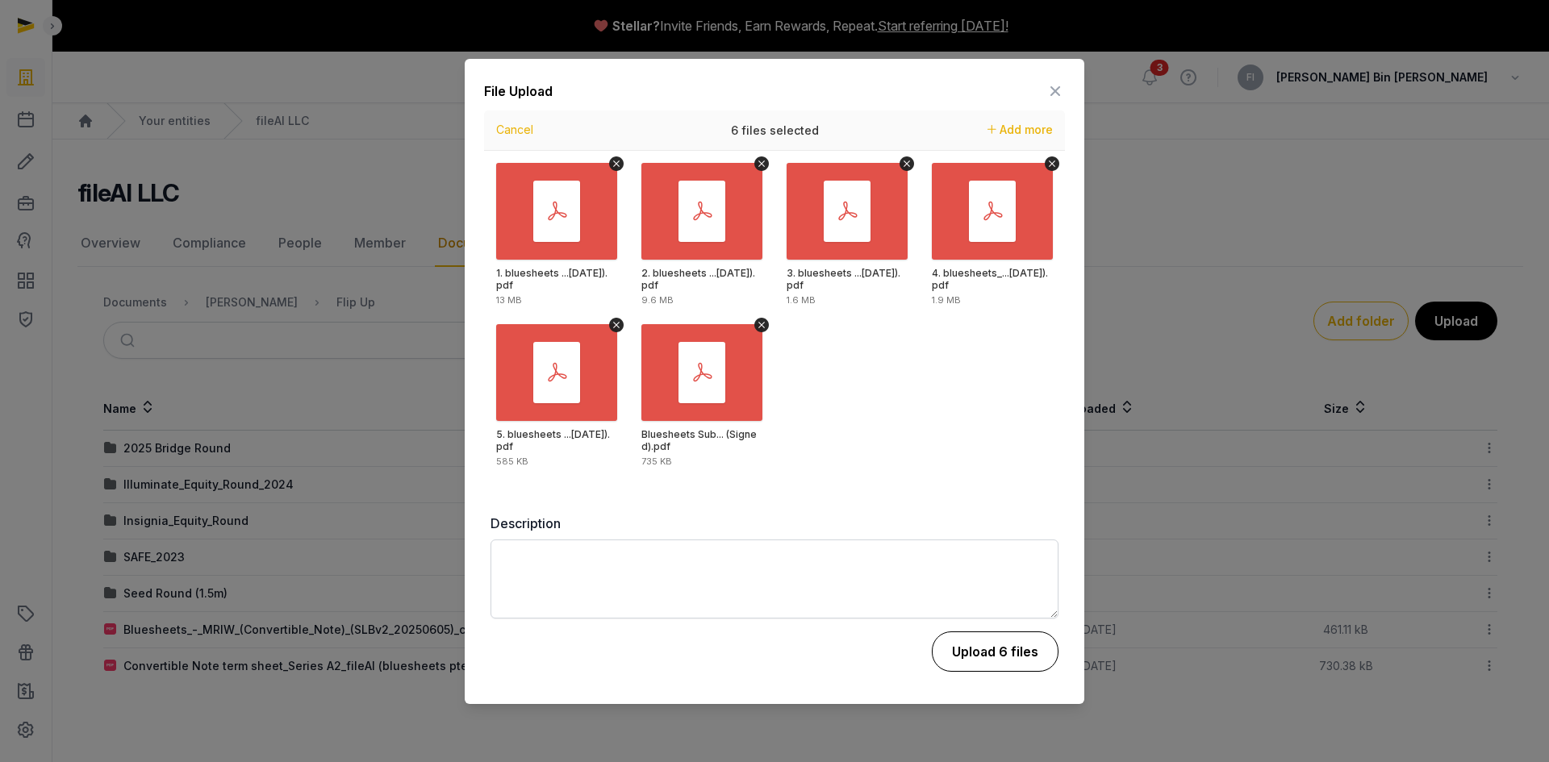
click at [1021, 657] on button "Upload 6 files" at bounding box center [995, 652] width 127 height 40
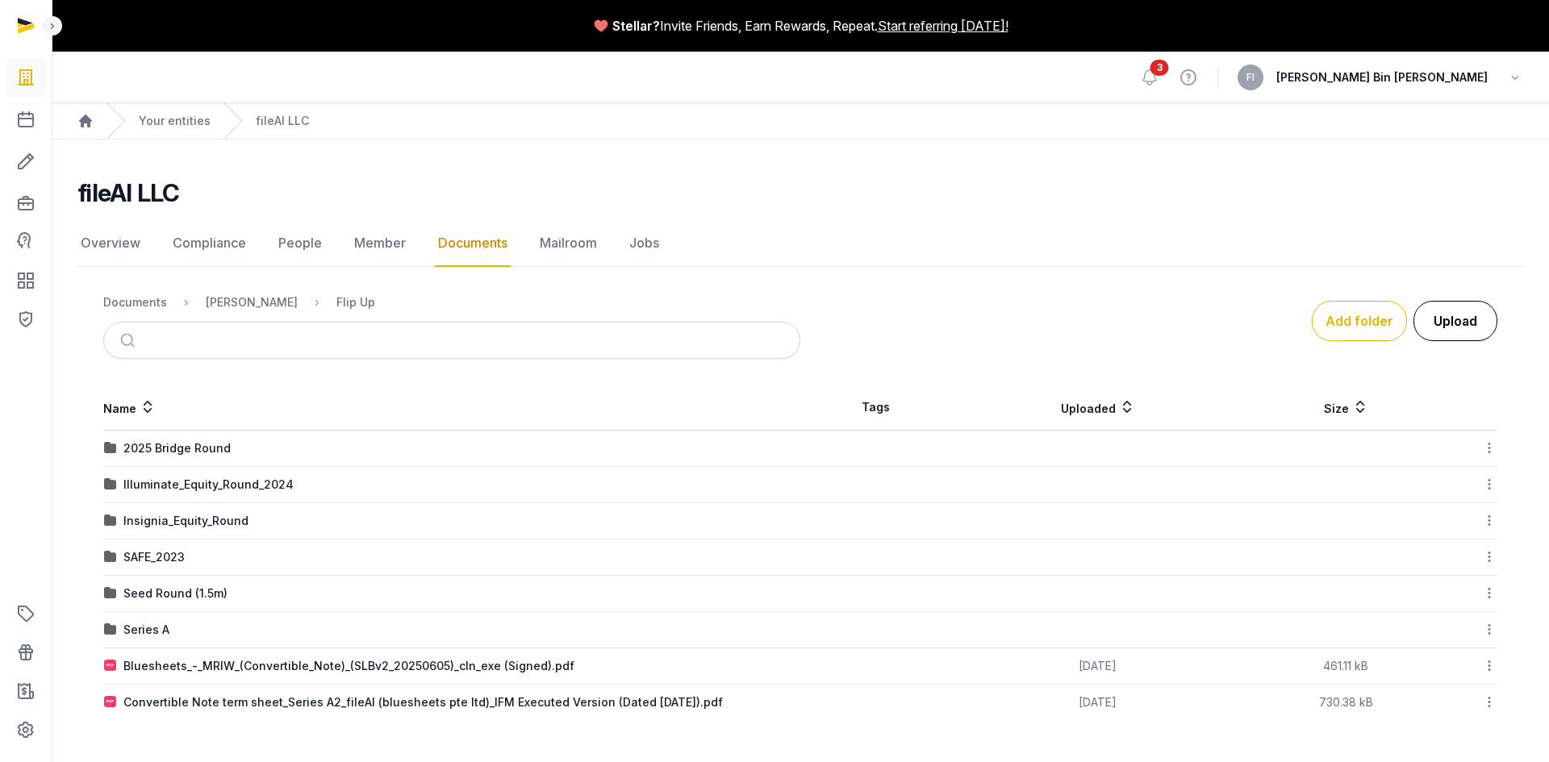
click at [1463, 320] on button "Upload" at bounding box center [1455, 321] width 84 height 40
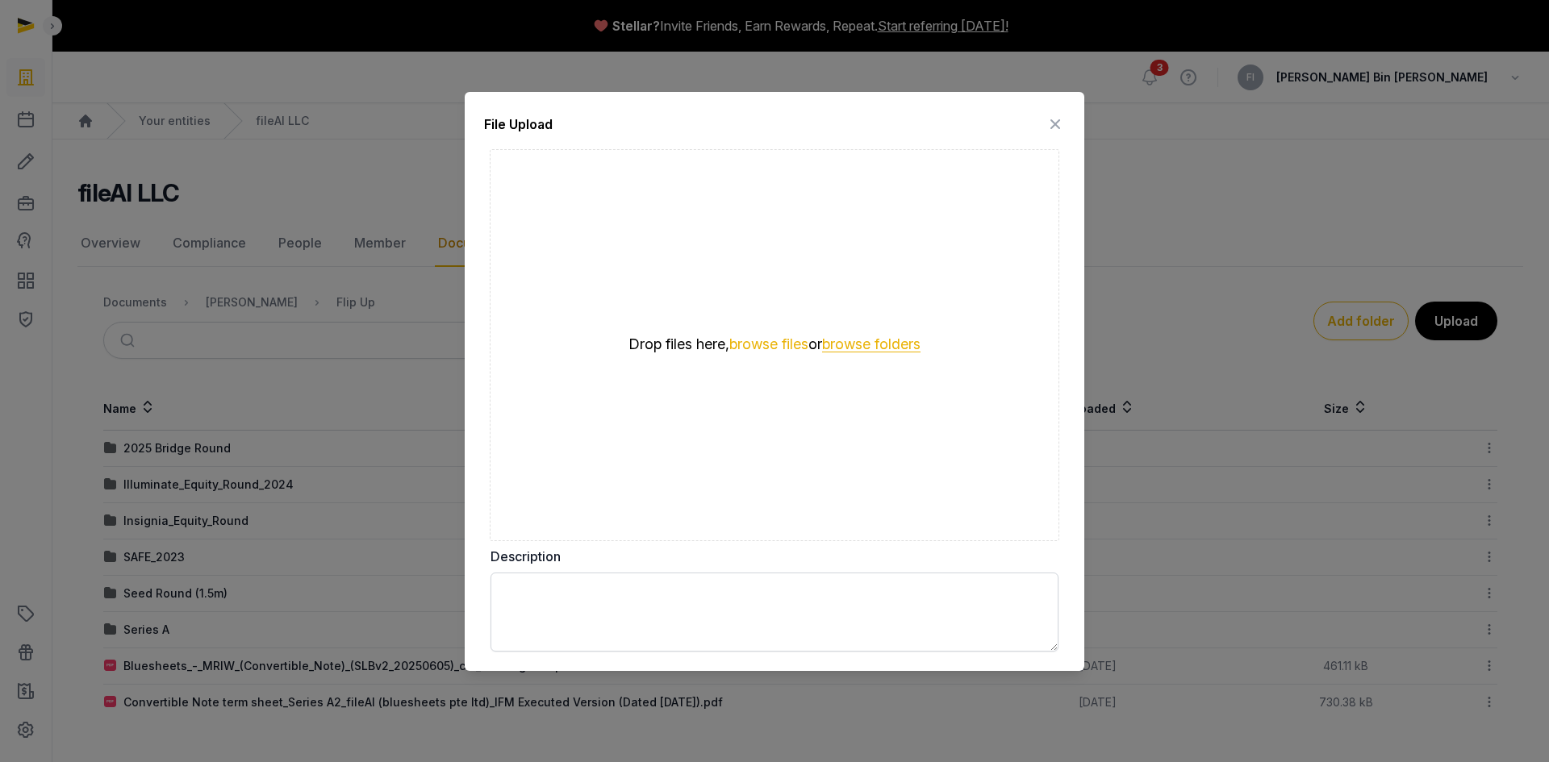
click at [894, 343] on button "browse folders" at bounding box center [871, 344] width 98 height 15
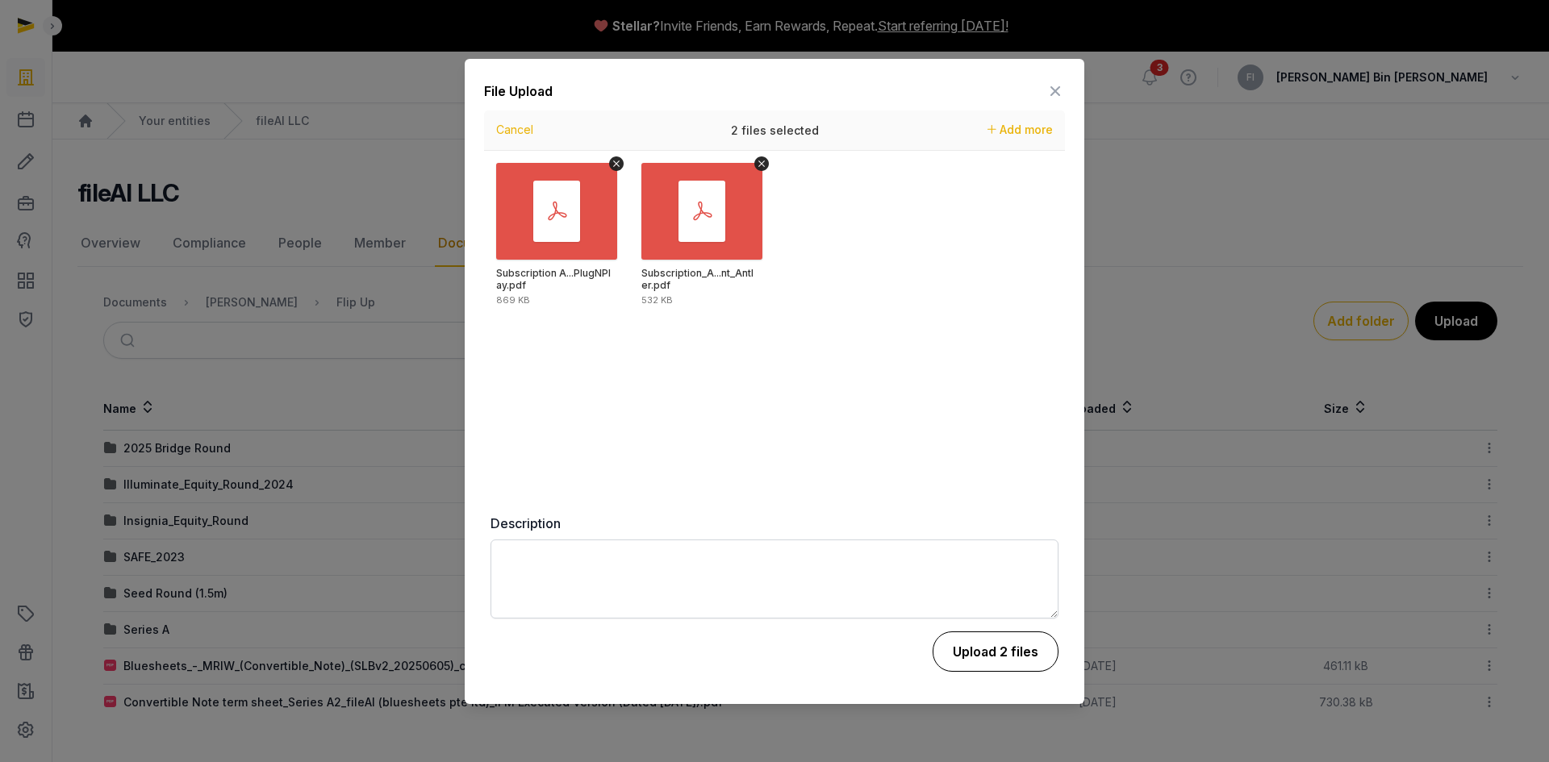
click at [979, 661] on button "Upload 2 files" at bounding box center [996, 652] width 126 height 40
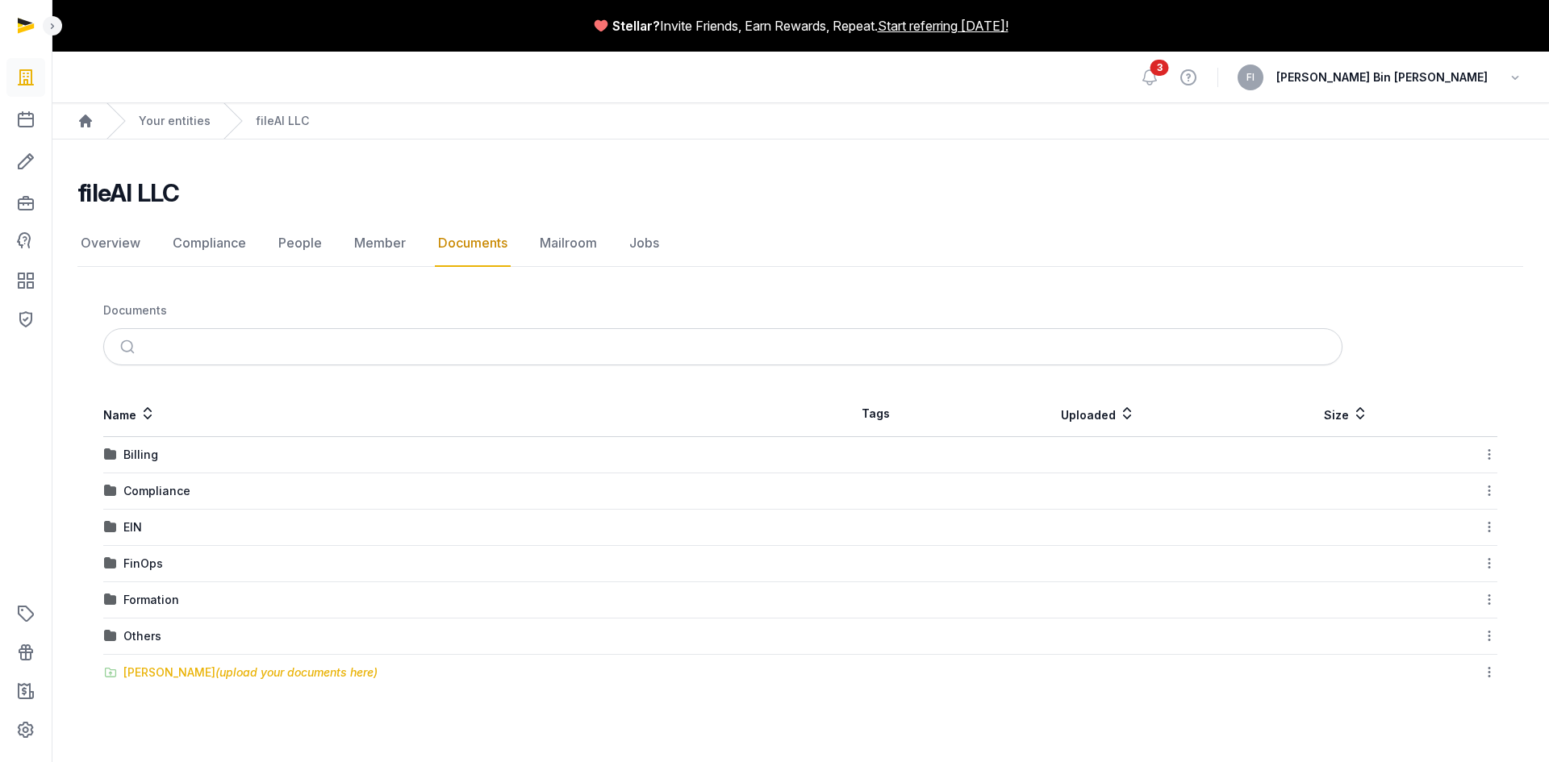
click at [184, 674] on div "Shared Folder (upload your documents here)" at bounding box center [250, 673] width 254 height 16
click at [166, 670] on div "Shared Folder (upload your documents here)" at bounding box center [250, 673] width 254 height 16
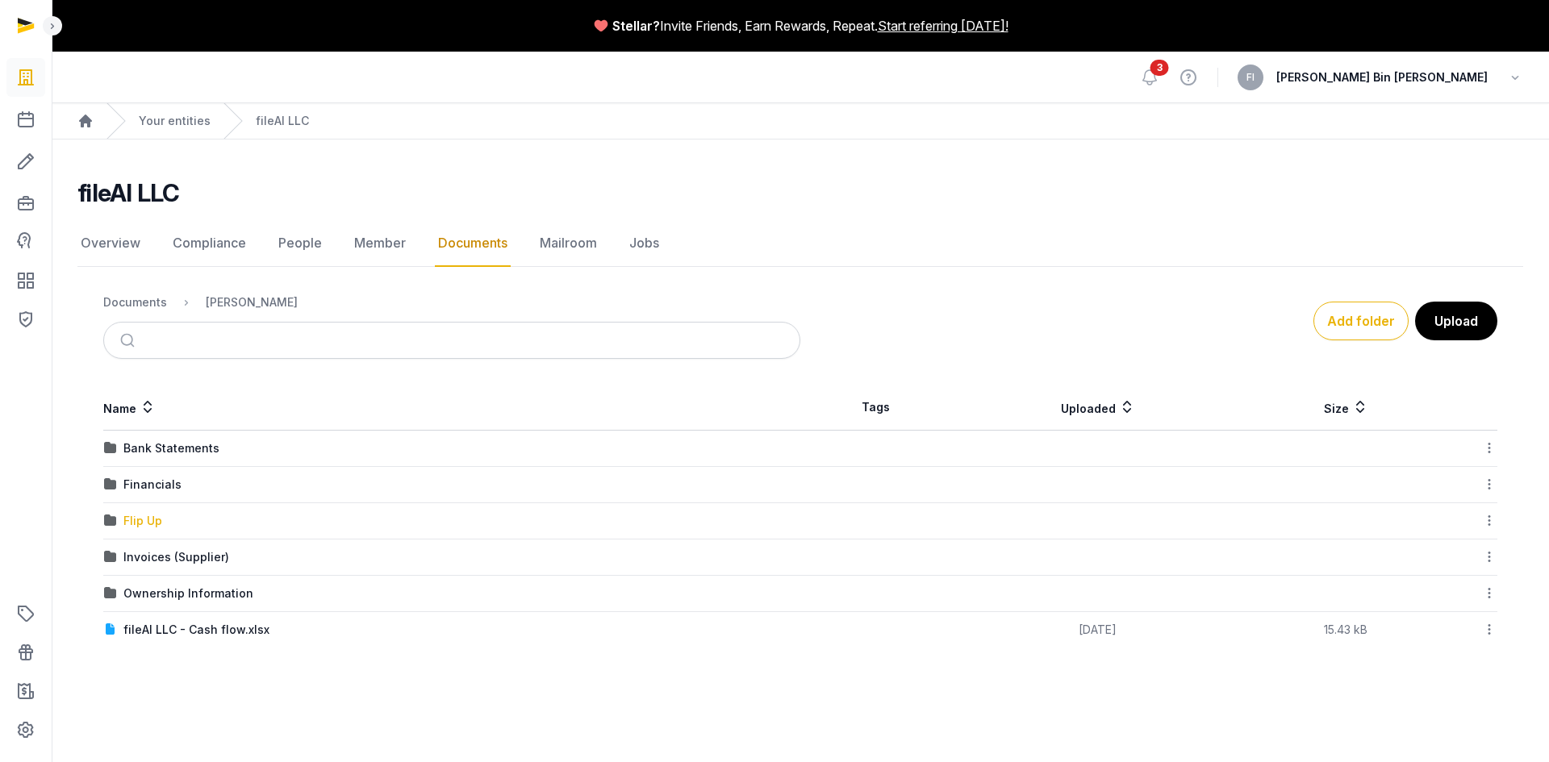
click at [148, 518] on div "Flip Up" at bounding box center [142, 521] width 39 height 16
